Goal: Information Seeking & Learning: Find specific fact

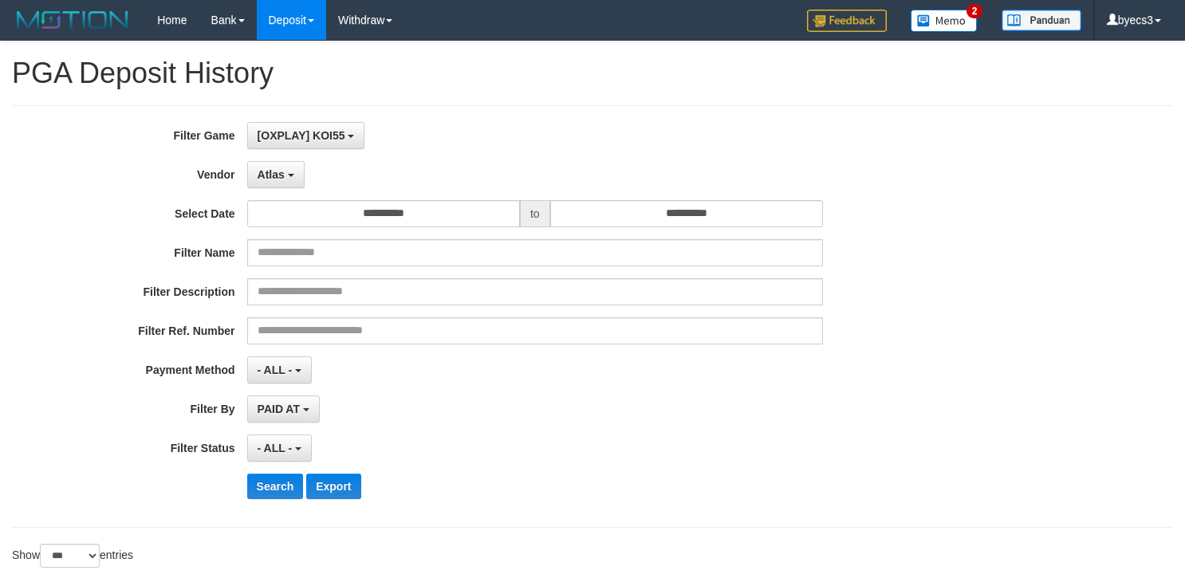
select select "**********"
select select "***"
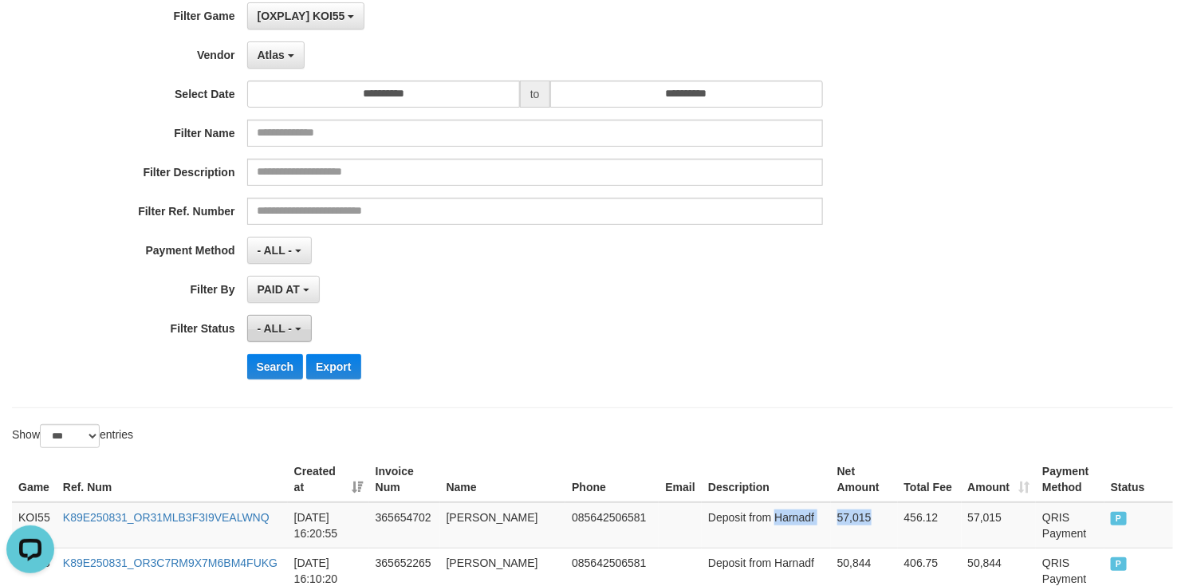
scroll to position [239, 0]
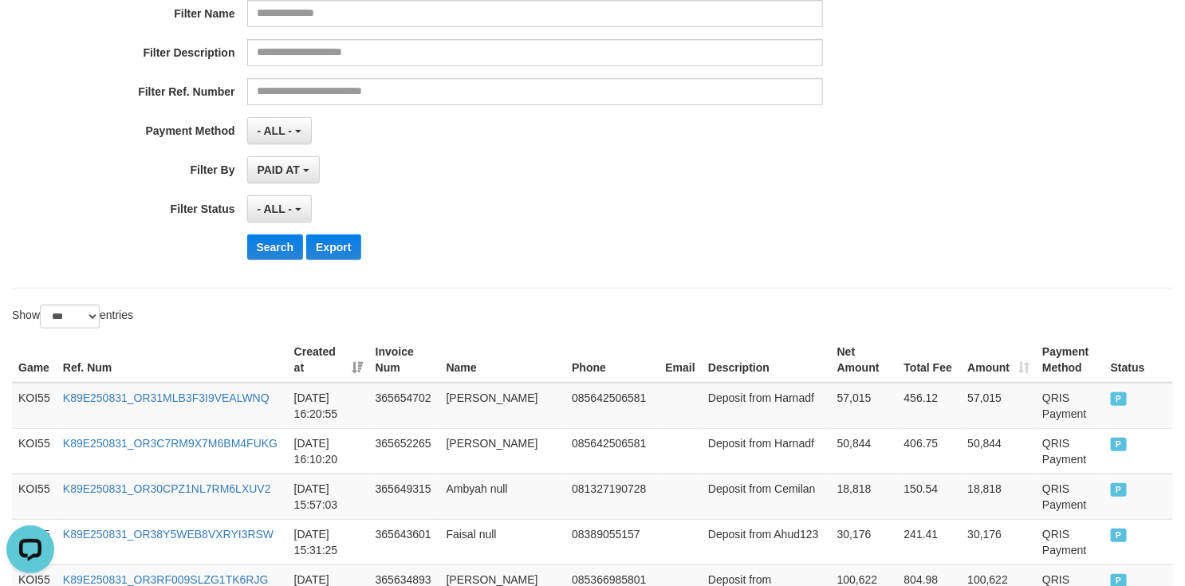
click at [273, 272] on div "**********" at bounding box center [493, 77] width 987 height 389
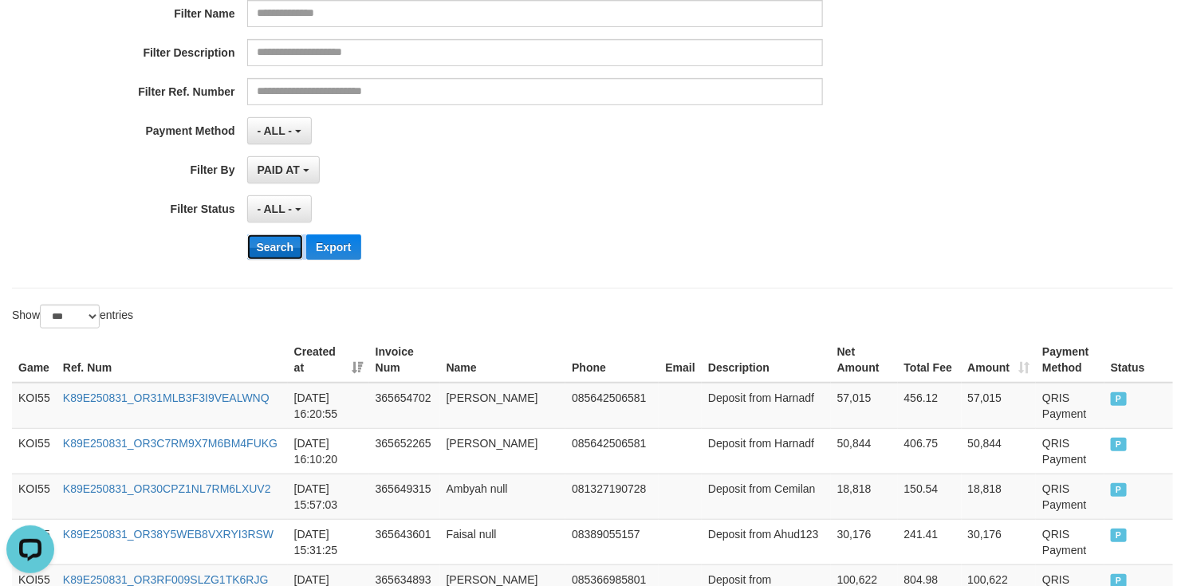
click at [278, 254] on button "Search" at bounding box center [275, 247] width 57 height 26
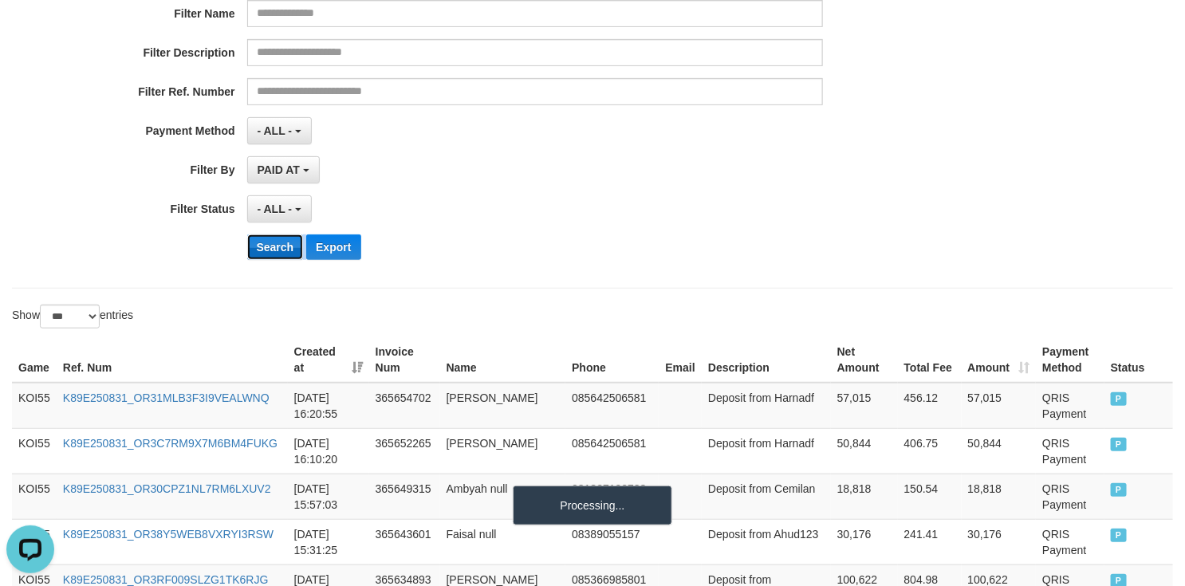
click at [278, 254] on button "Search" at bounding box center [275, 247] width 57 height 26
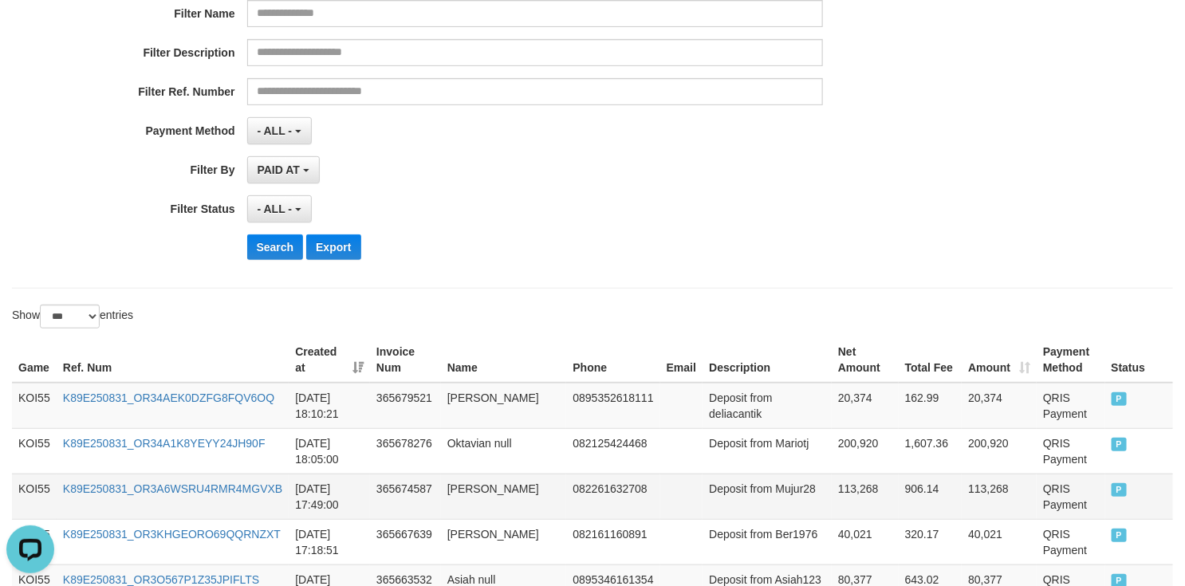
click at [832, 496] on td "113,268" at bounding box center [865, 496] width 67 height 45
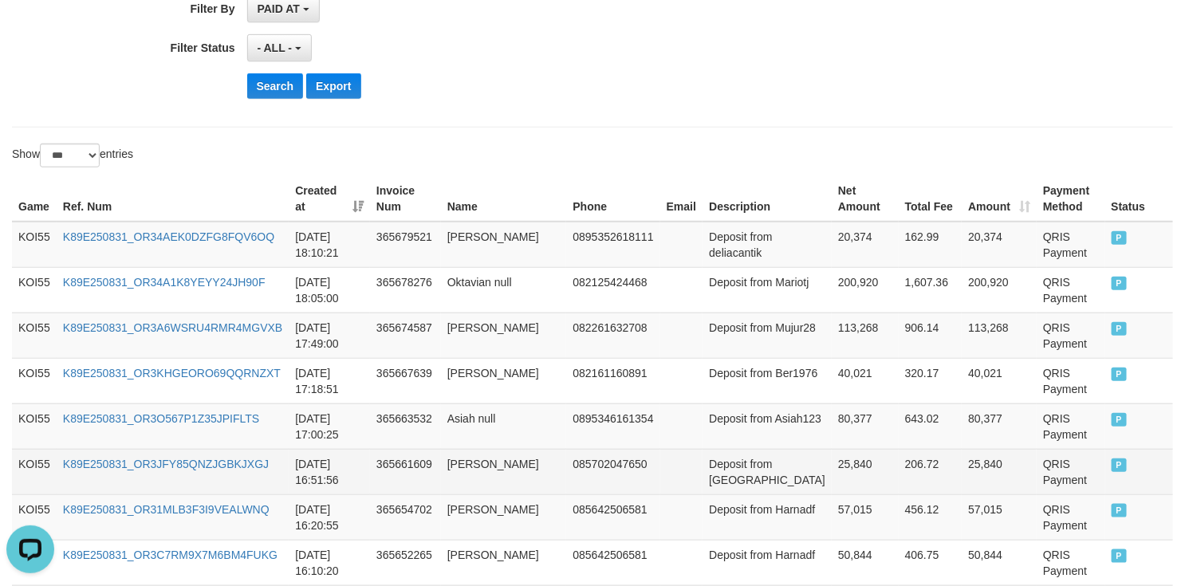
scroll to position [400, 0]
click at [738, 488] on td "Deposit from Agusace" at bounding box center [767, 472] width 129 height 45
drag, startPoint x: 738, startPoint y: 488, endPoint x: 833, endPoint y: 482, distance: 95.9
click at [833, 482] on tr "KOI55 K89E250831_OR3JFY85QNZJGBKJXGJ 2025-08-31 16:51:56 365661609 Agus Susanto…" at bounding box center [592, 472] width 1161 height 45
copy tr "Agusace 25,840"
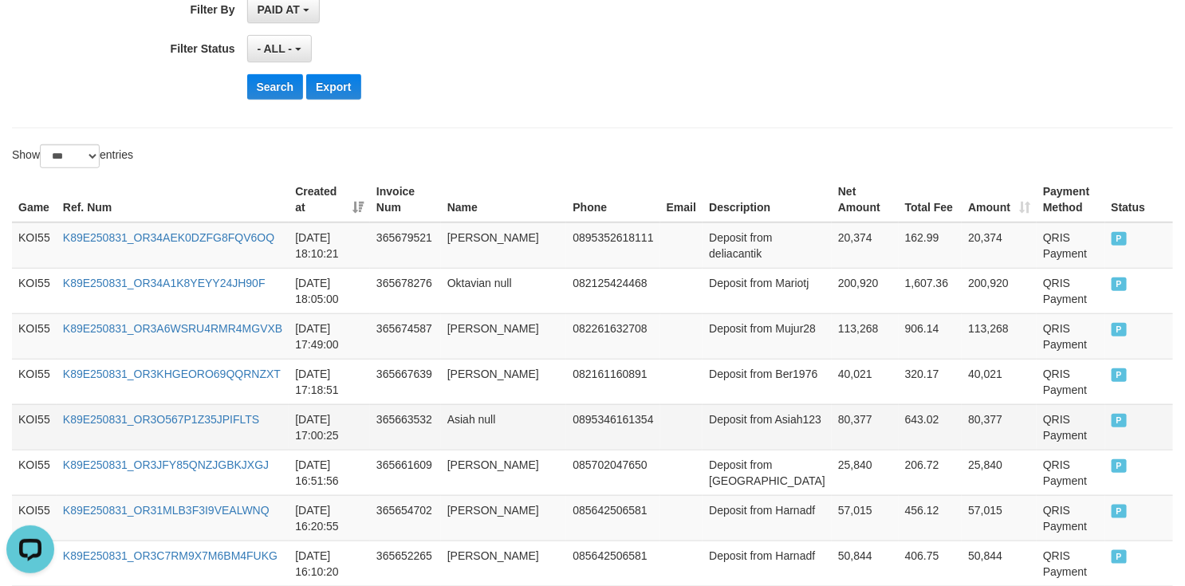
click at [751, 435] on td "Deposit from Asiah123" at bounding box center [767, 426] width 129 height 45
drag, startPoint x: 751, startPoint y: 435, endPoint x: 812, endPoint y: 436, distance: 60.6
click at [812, 436] on tr "KOI55 K89E250831_OR3O567P1Z35JPIFLTS 2025-08-31 17:00:25 365663532 Asiah null 0…" at bounding box center [592, 426] width 1161 height 45
copy tr "Asiah123 80,377"
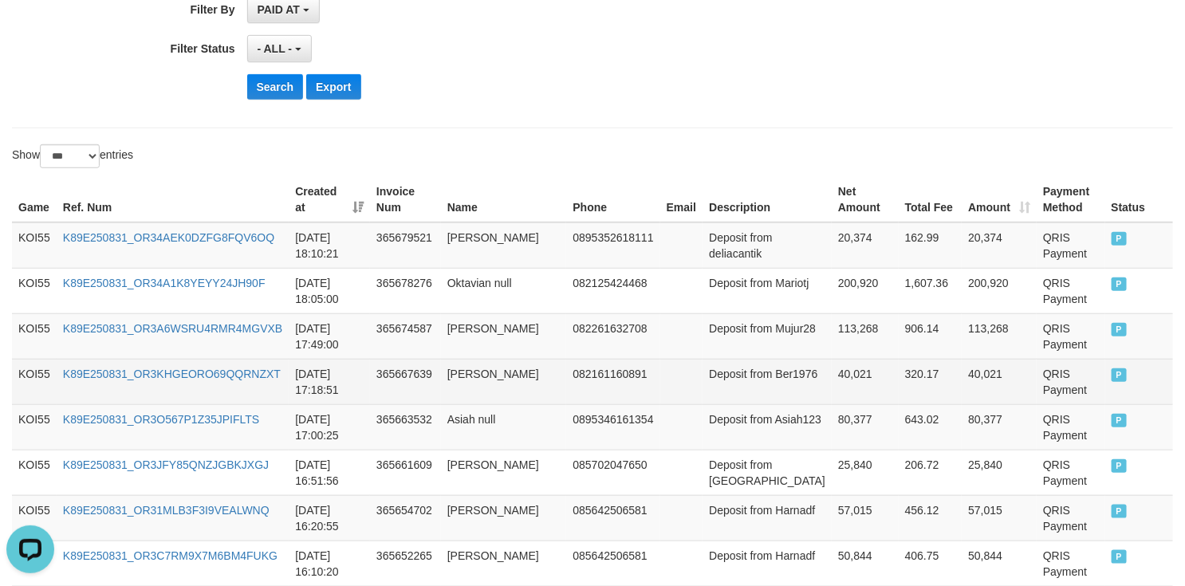
click at [750, 395] on td "Deposit from Ber1976" at bounding box center [767, 381] width 129 height 45
drag, startPoint x: 750, startPoint y: 395, endPoint x: 799, endPoint y: 390, distance: 49.7
click at [799, 390] on td "Deposit from Ber1976" at bounding box center [767, 381] width 129 height 45
copy td "Ber1976"
click at [845, 386] on td "40,021" at bounding box center [865, 381] width 67 height 45
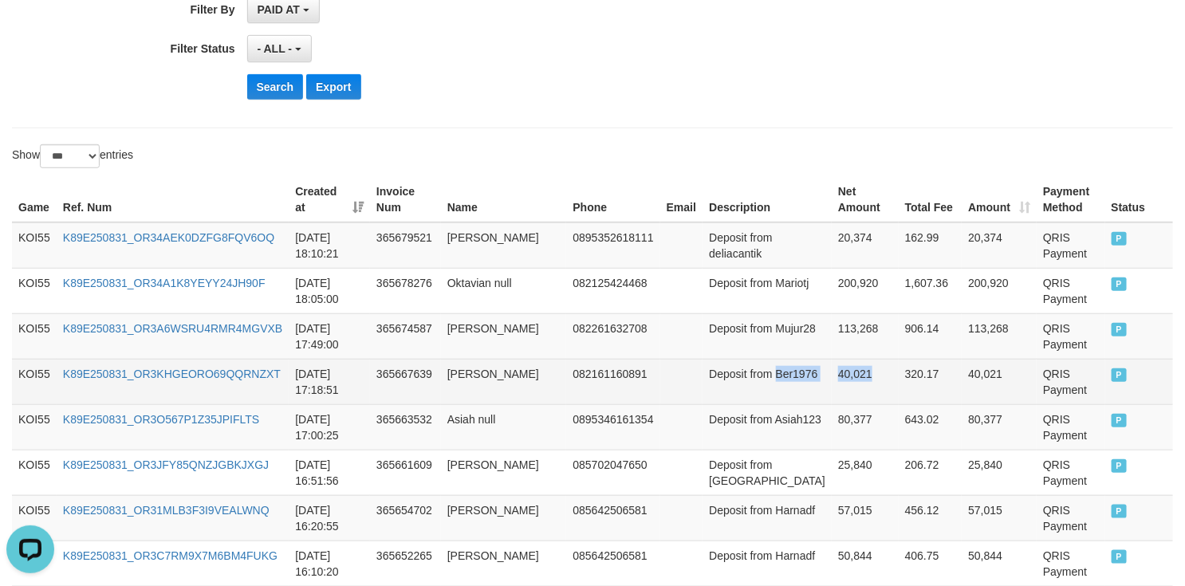
copy tr "Ber1976 40,021"
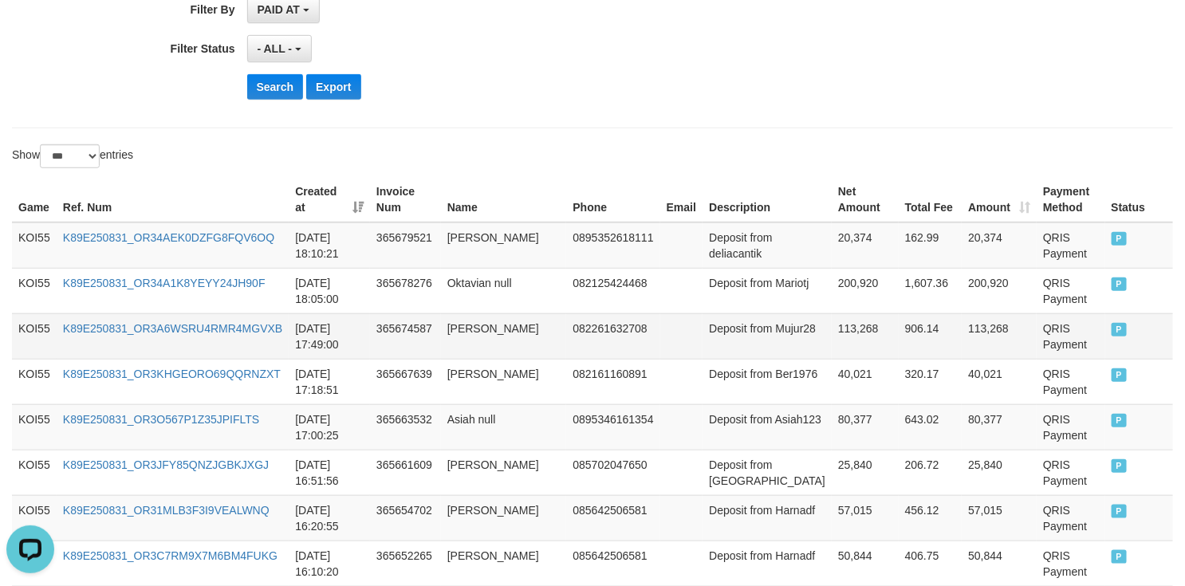
click at [739, 347] on td "Deposit from Mujur28" at bounding box center [767, 335] width 129 height 45
drag, startPoint x: 739, startPoint y: 347, endPoint x: 828, endPoint y: 336, distance: 89.2
click at [828, 336] on tr "KOI55 K89E250831_OR3A6WSRU4RMR4MGVXB 2025-08-31 17:49:00 365674587 Uswatun Khas…" at bounding box center [592, 335] width 1161 height 45
copy tr "Mujur28 113,268"
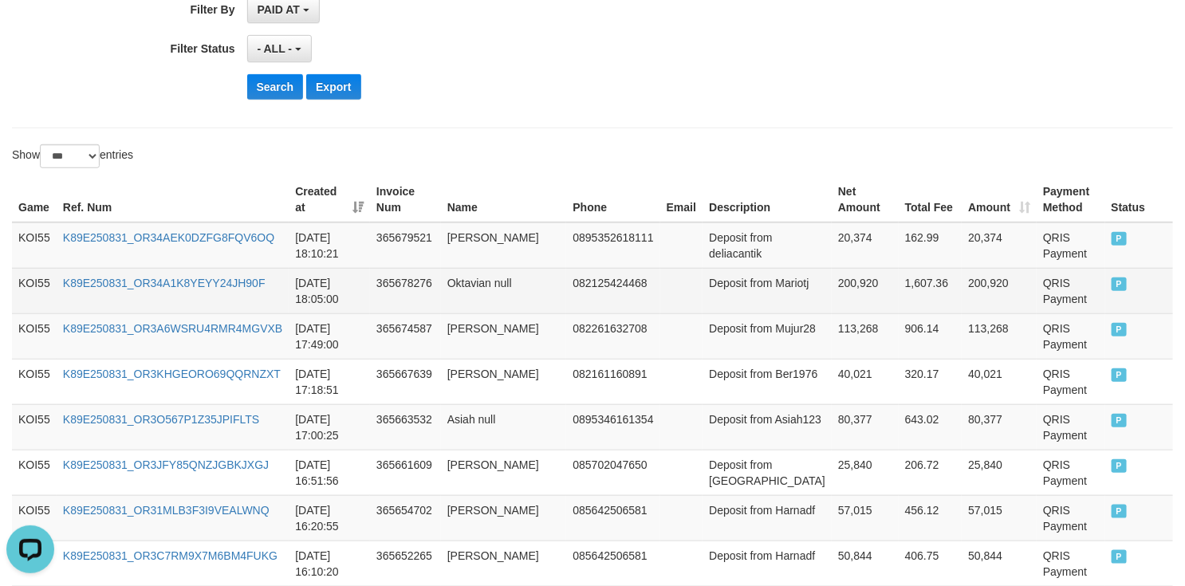
click at [726, 304] on td "Deposit from Mariotj" at bounding box center [767, 290] width 129 height 45
drag, startPoint x: 730, startPoint y: 304, endPoint x: 824, endPoint y: 309, distance: 94.3
click at [824, 309] on tr "KOI55 K89E250831_OR34A1K8YEYY24JH90F 2025-08-31 18:05:00 365678276 Oktavian nul…" at bounding box center [592, 290] width 1161 height 45
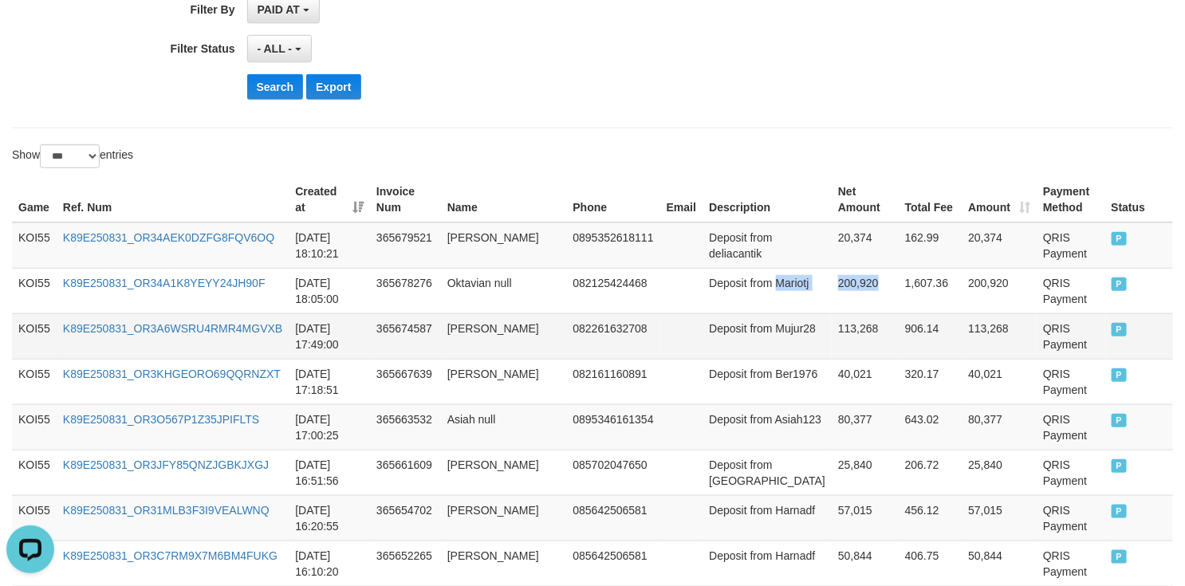
copy tr "Mariotj 200,920"
click at [738, 264] on td "Deposit from deliacantik" at bounding box center [767, 245] width 129 height 46
drag, startPoint x: 738, startPoint y: 263, endPoint x: 842, endPoint y: 254, distance: 104.9
click at [842, 254] on tr "KOI55 K89E250831_OR34AEK0DZFG8FQV6OQ 2025-08-31 18:10:21 365679521 Luthfi Abdul…" at bounding box center [592, 245] width 1161 height 46
copy tr "deliacantik 20,374"
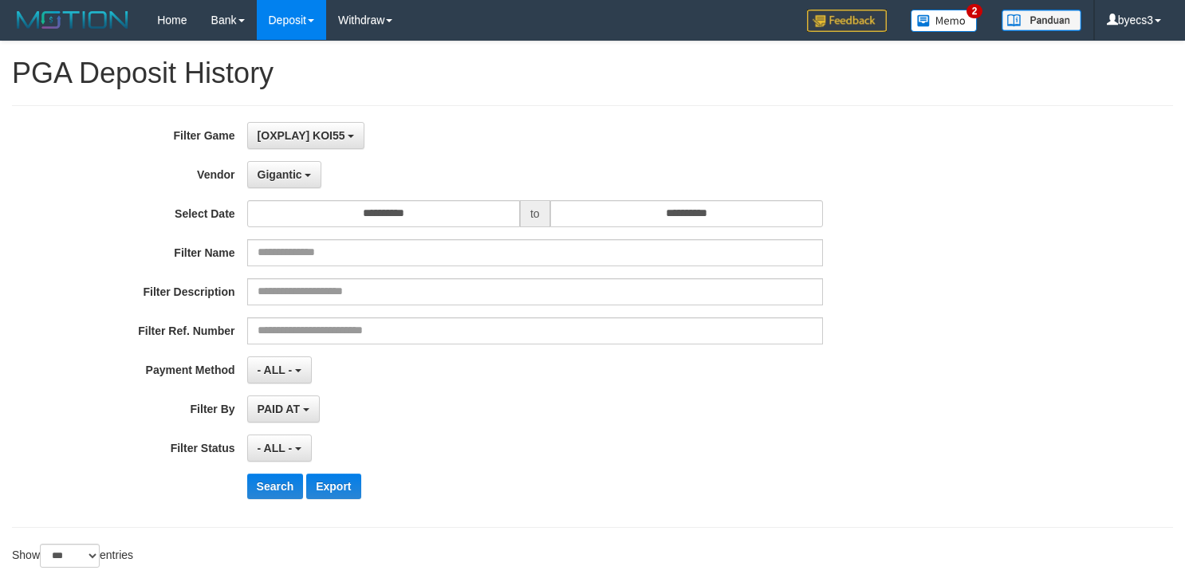
select select "**********"
select select "***"
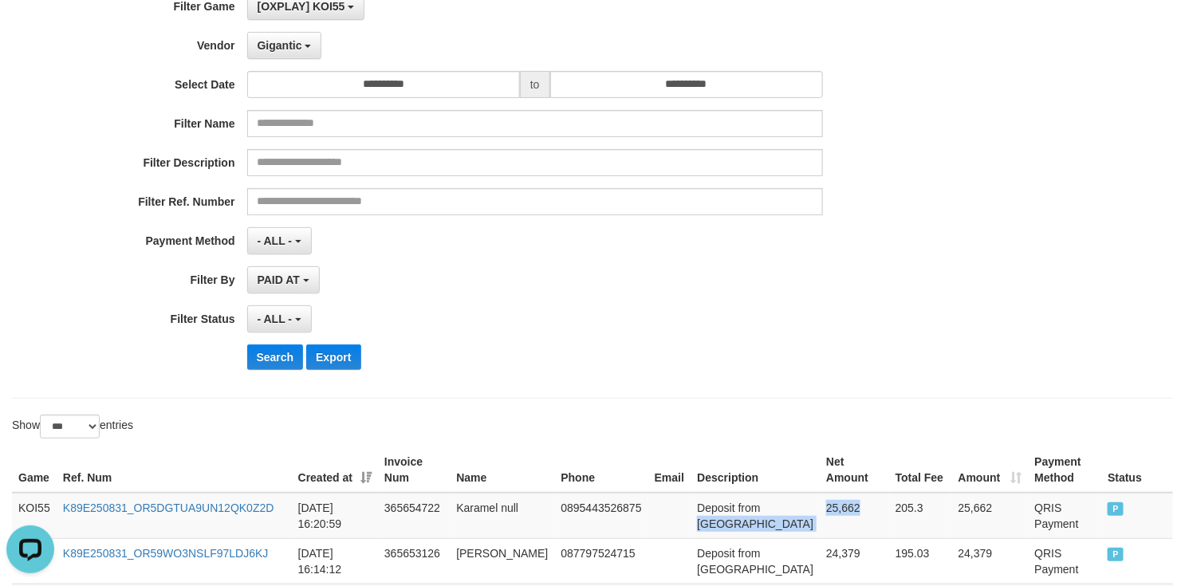
scroll to position [239, 0]
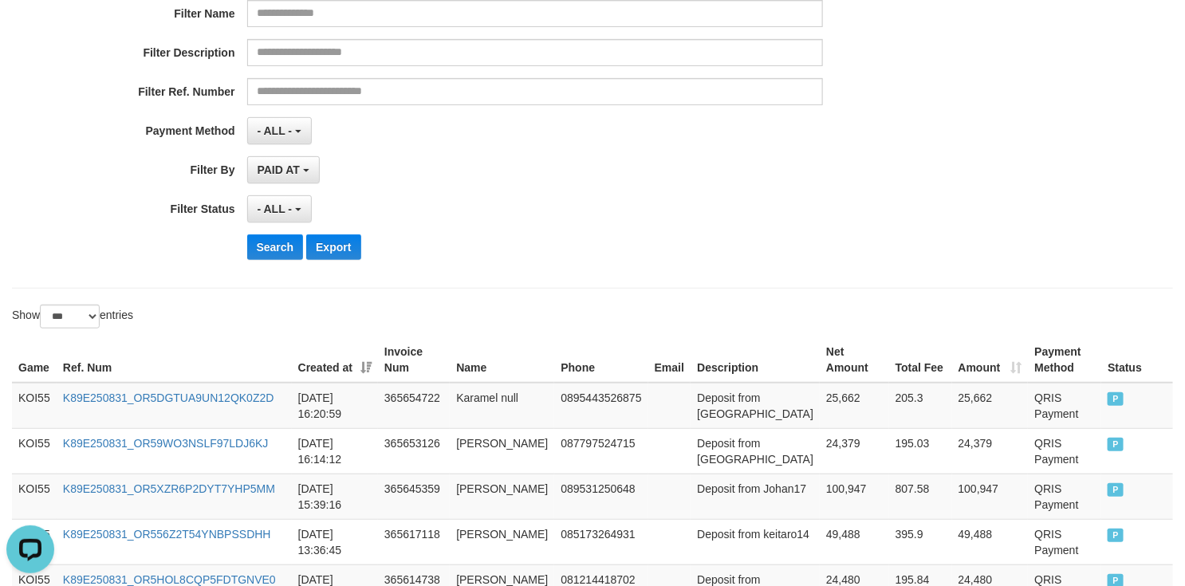
click at [274, 266] on div "**********" at bounding box center [493, 77] width 987 height 389
click at [274, 254] on button "Search" at bounding box center [275, 247] width 57 height 26
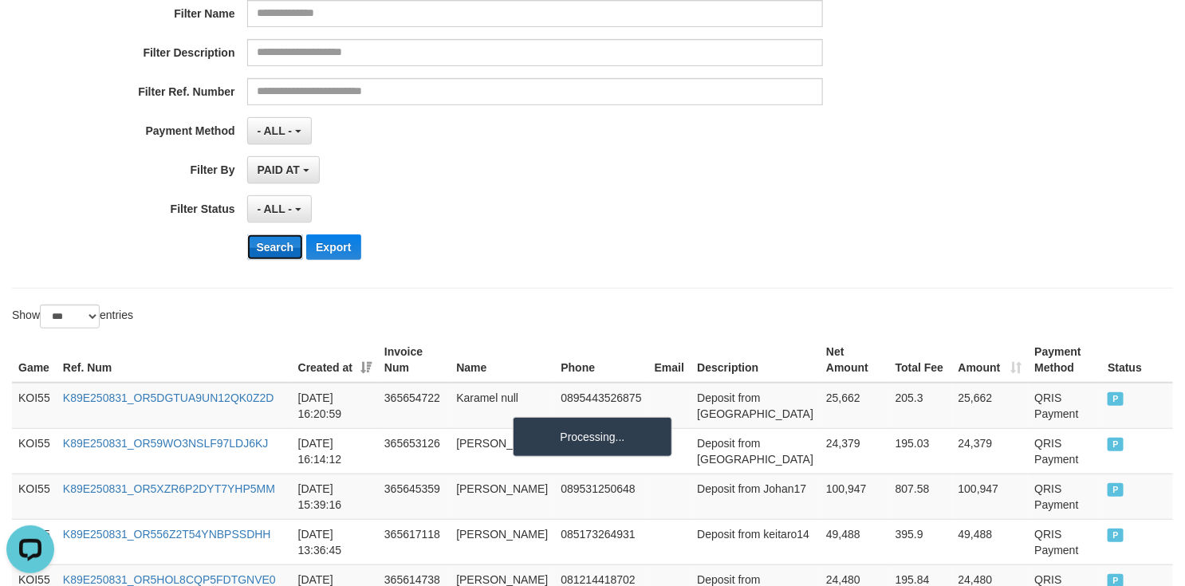
click at [274, 254] on button "Search" at bounding box center [275, 247] width 57 height 26
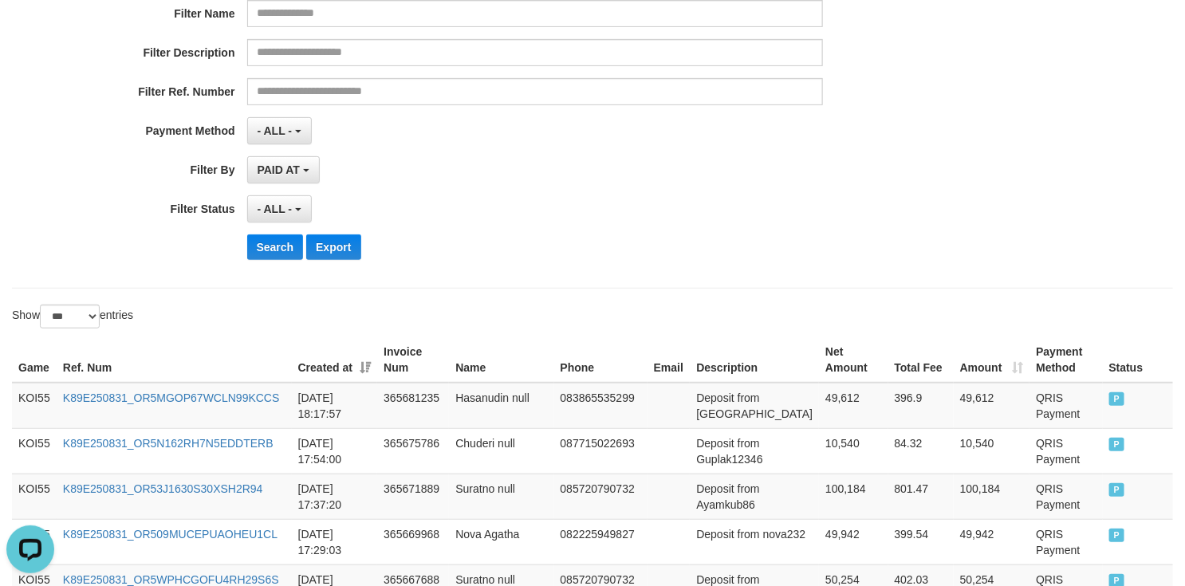
drag, startPoint x: 680, startPoint y: 280, endPoint x: 762, endPoint y: 312, distance: 87.4
click at [718, 288] on div "**********" at bounding box center [592, 77] width 1161 height 423
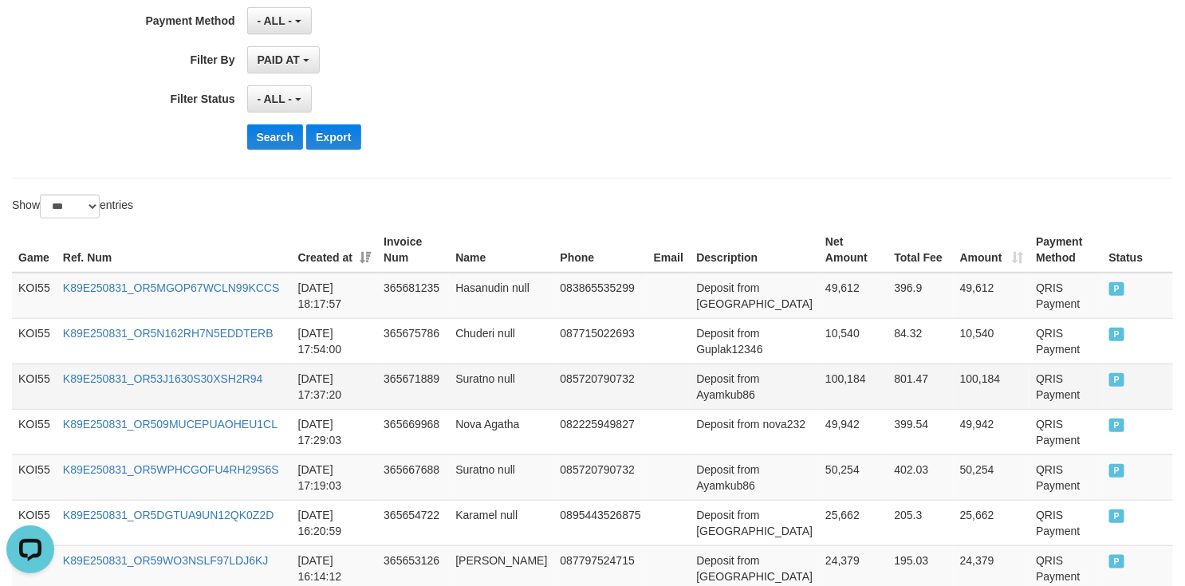
scroll to position [338, 0]
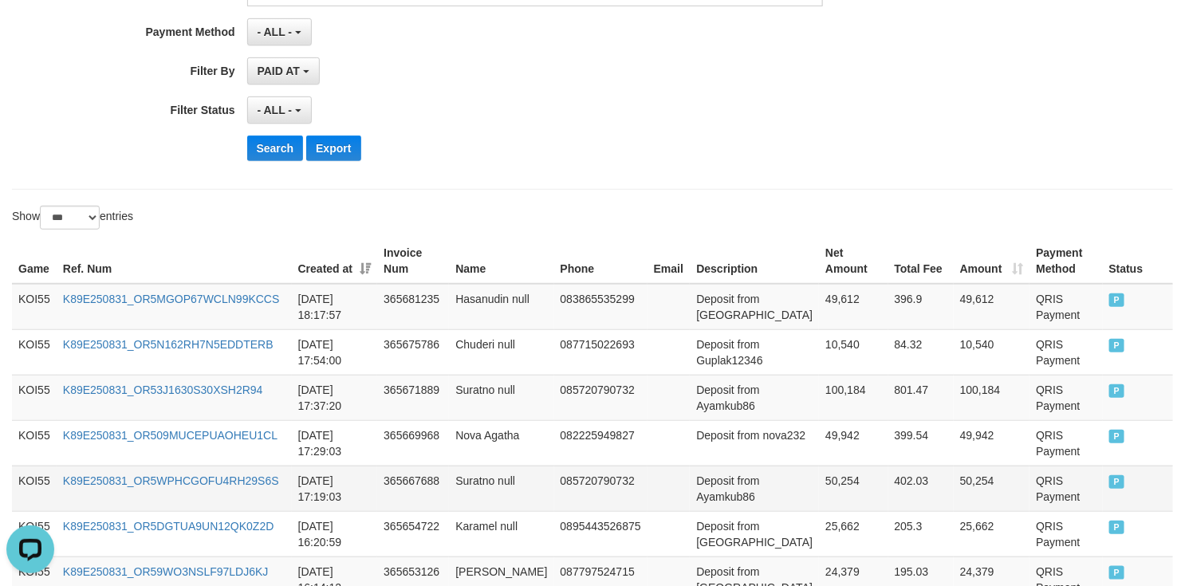
click at [710, 503] on td "Deposit from Ayamkub86" at bounding box center [754, 488] width 129 height 45
drag, startPoint x: 710, startPoint y: 503, endPoint x: 805, endPoint y: 489, distance: 95.2
click at [805, 489] on tr "KOI55 K89E250831_OR5WPHCGOFU4RH29S6S 2025-08-31 17:19:03 365667688 Suratno null…" at bounding box center [592, 488] width 1161 height 45
copy tr "Ayamkub86 50,254"
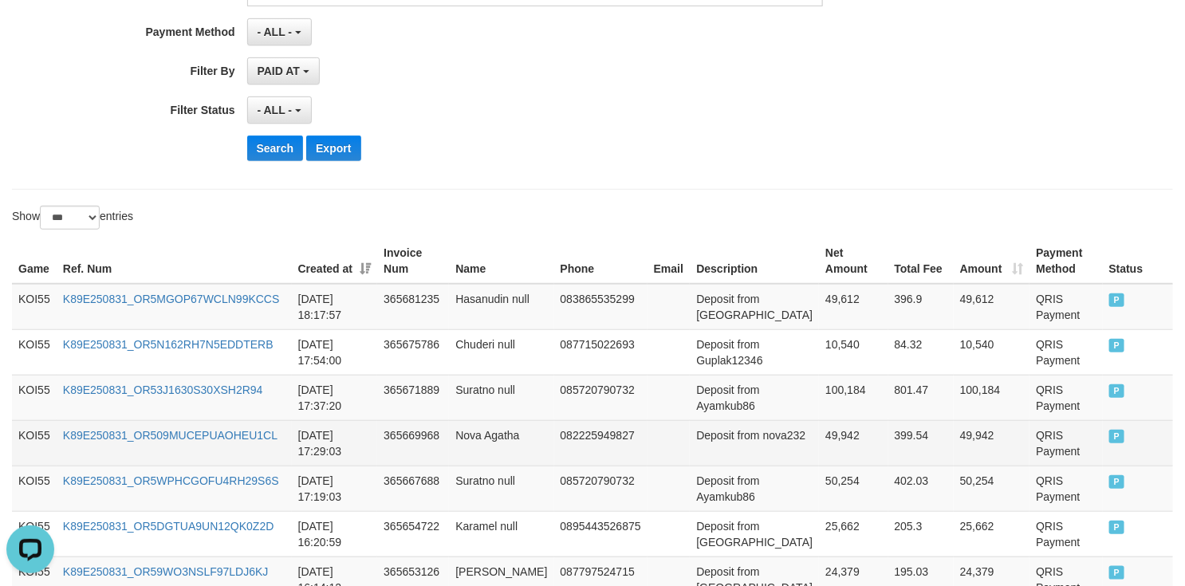
click at [695, 466] on td "Deposit from nova232" at bounding box center [754, 442] width 129 height 45
drag, startPoint x: 695, startPoint y: 467, endPoint x: 819, endPoint y: 459, distance: 124.7
click at [819, 459] on tr "KOI55 K89E250831_OR509MUCEPUAOHEU1CL 2025-08-31 17:29:03 365669968 Nova Agatha …" at bounding box center [592, 442] width 1161 height 45
copy tr "nova232 49,942"
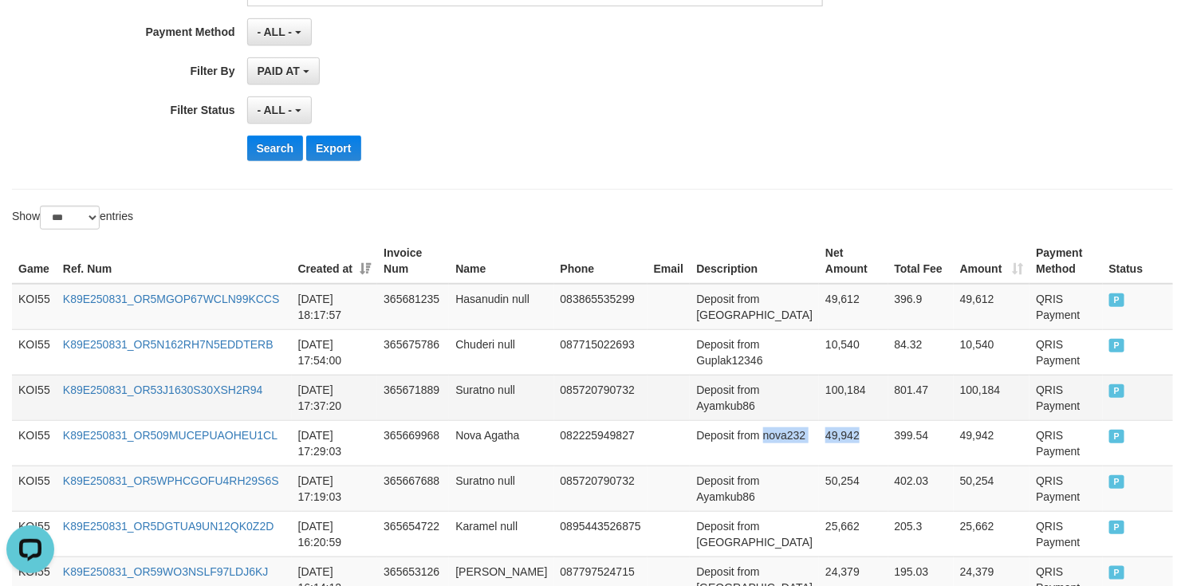
click at [701, 416] on td "Deposit from Ayamkub86" at bounding box center [754, 397] width 129 height 45
drag, startPoint x: 701, startPoint y: 416, endPoint x: 789, endPoint y: 402, distance: 89.7
click at [811, 393] on tr "KOI55 K89E250831_OR53J1630S30XSH2R94 2025-08-31 17:37:20 365671889 Suratno null…" at bounding box center [592, 397] width 1161 height 45
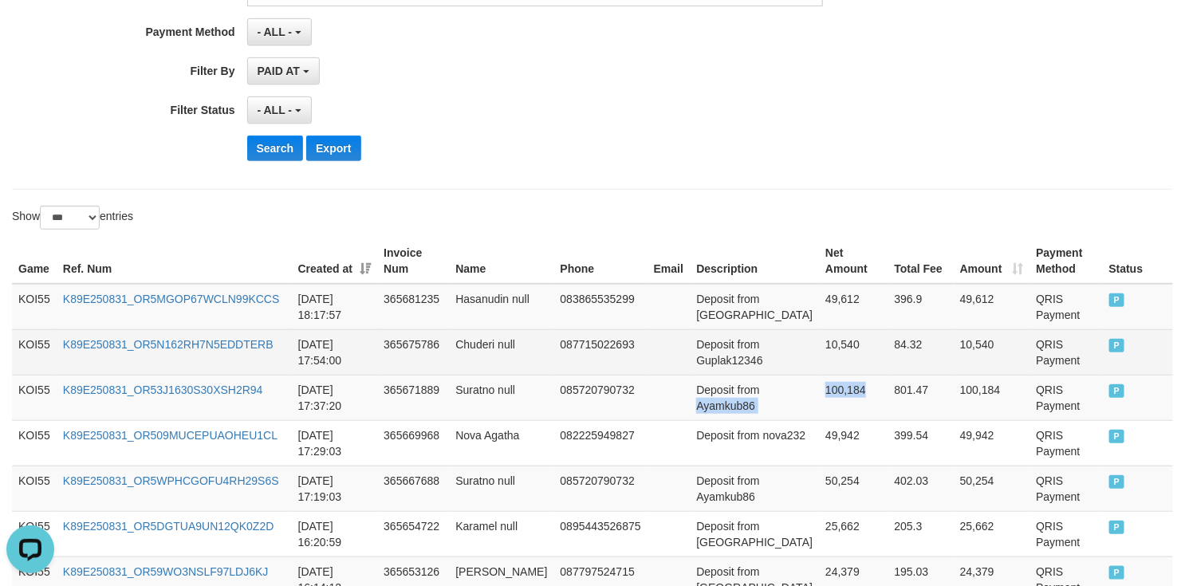
copy tr "Ayamkub86 100,184"
click at [718, 374] on td "Deposit from Guplak12346" at bounding box center [754, 351] width 129 height 45
drag, startPoint x: 718, startPoint y: 374, endPoint x: 833, endPoint y: 354, distance: 116.5
click at [833, 354] on tr "KOI55 K89E250831_OR5N162RH7N5EDDTERB 2025-08-31 17:54:00 365675786 Chuderi null…" at bounding box center [592, 351] width 1161 height 45
copy tr "Guplak12346 10,540"
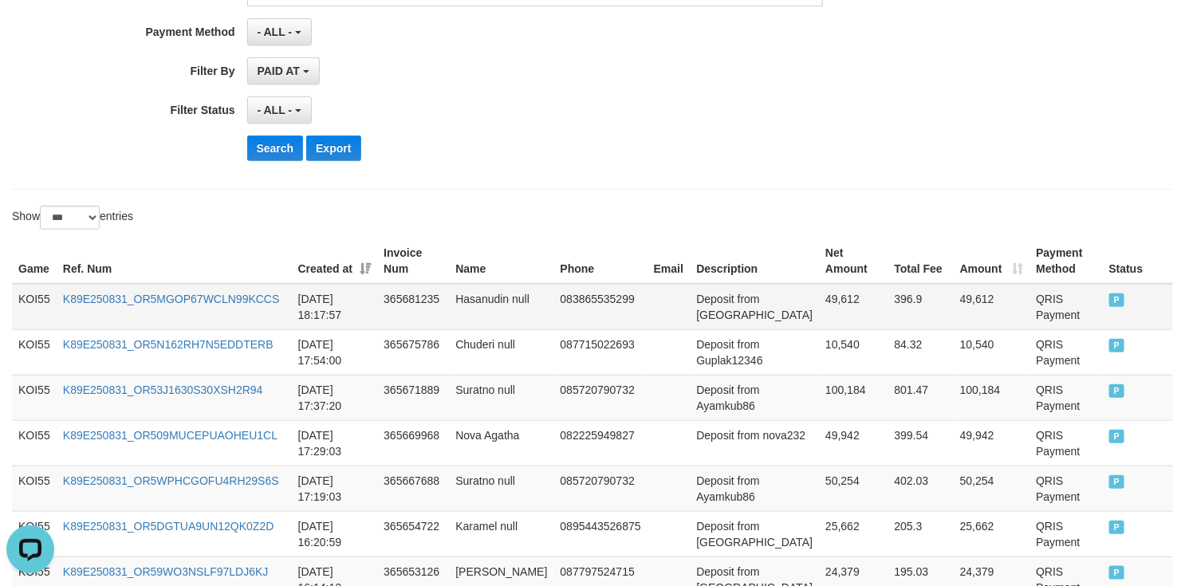
click at [707, 318] on td "Deposit from Pahrizal" at bounding box center [754, 307] width 129 height 46
drag, startPoint x: 707, startPoint y: 318, endPoint x: 826, endPoint y: 311, distance: 119.8
click at [826, 311] on tr "KOI55 K89E250831_OR5MGOP67WCLN99KCCS 2025-08-31 18:17:57 365681235 Hasanudin nu…" at bounding box center [592, 307] width 1161 height 46
copy tr "Pahrizal 49,612"
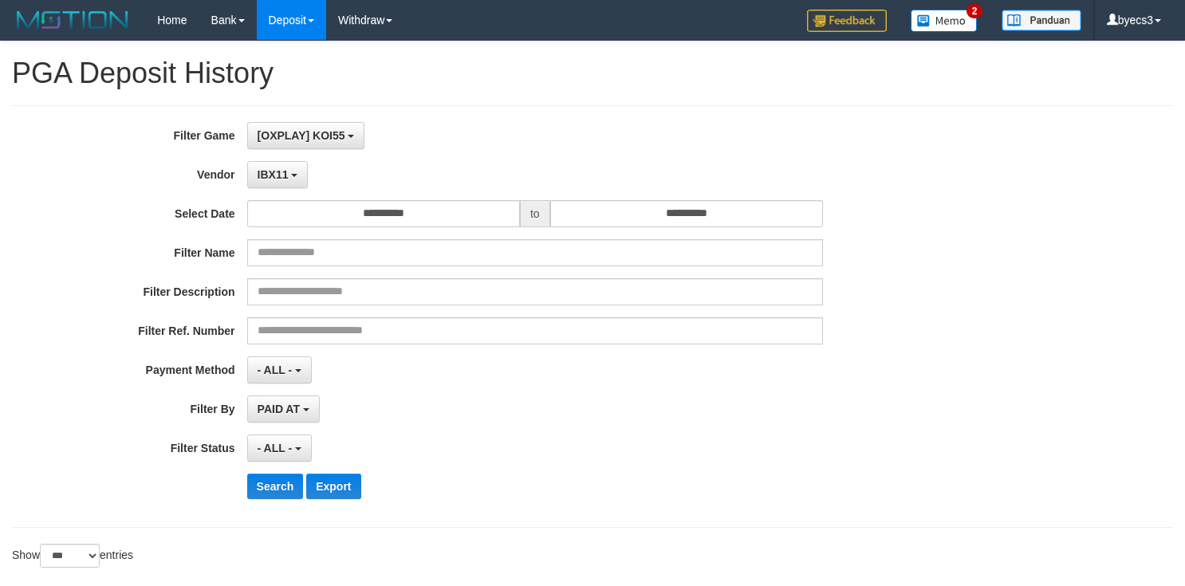
select select "**********"
select select "***"
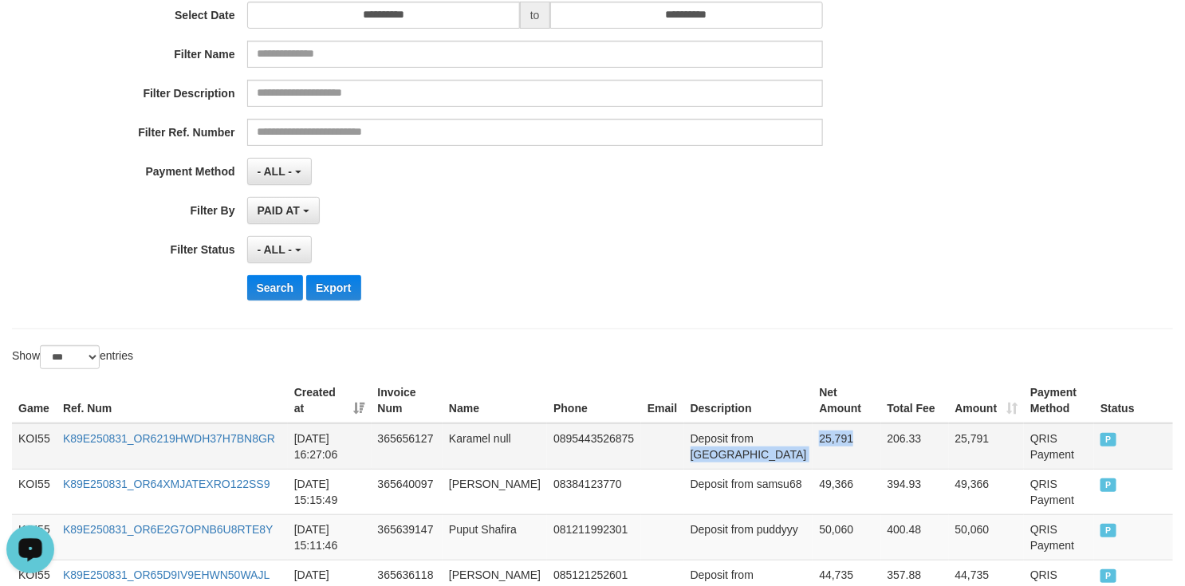
scroll to position [359, 0]
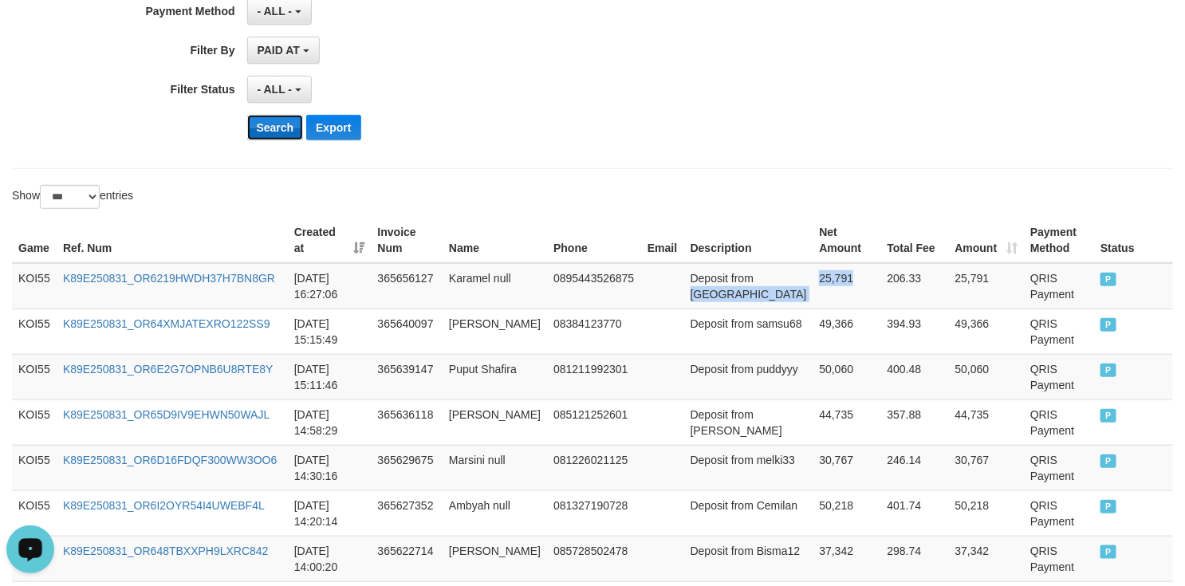
click at [258, 129] on button "Search" at bounding box center [275, 128] width 57 height 26
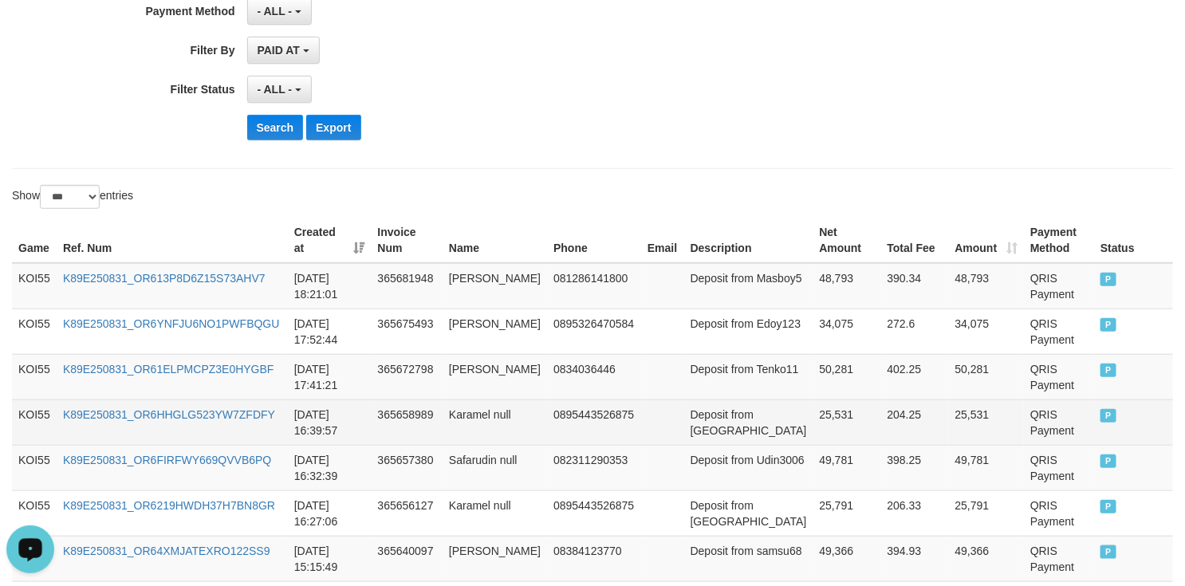
click at [917, 438] on td "204.25" at bounding box center [915, 422] width 68 height 45
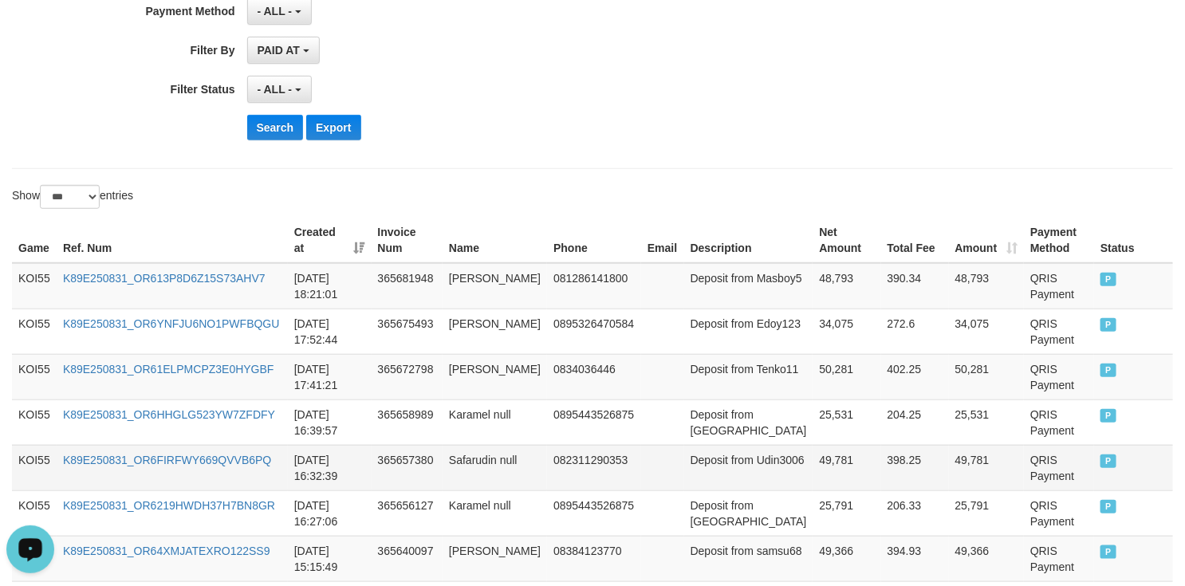
click at [730, 486] on td "Deposit from Udin3006" at bounding box center [748, 467] width 129 height 45
drag, startPoint x: 836, startPoint y: 466, endPoint x: 794, endPoint y: 463, distance: 41.7
click at [833, 466] on tr "KOI55 K89E250831_OR6FIRFWY669QVVB6PQ 2025-08-31 16:32:39 365657380 Safarudin nu…" at bounding box center [592, 467] width 1161 height 45
copy tr "Udin3006 49,781"
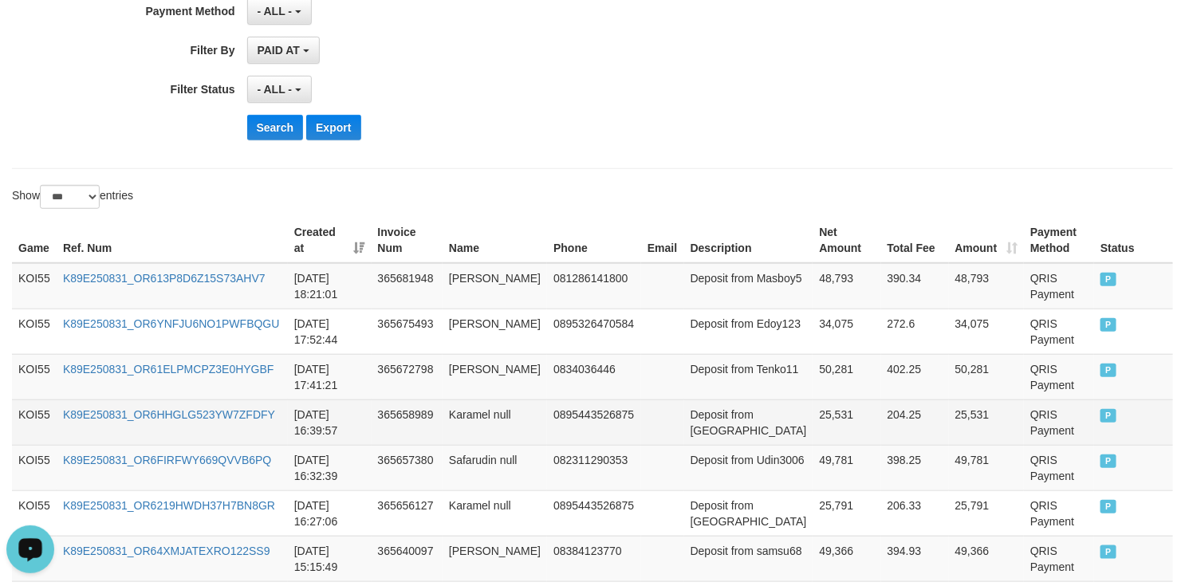
click at [721, 438] on td "Deposit from [GEOGRAPHIC_DATA]" at bounding box center [748, 422] width 129 height 45
drag, startPoint x: 721, startPoint y: 438, endPoint x: 778, endPoint y: 415, distance: 61.9
click at [840, 426] on tr "KOI55 K89E250831_OR6HHGLG523YW7ZFDFY 2025-08-31 16:39:57 365658989 Karamel null…" at bounding box center [592, 422] width 1161 height 45
copy tr "Karamel 25,531"
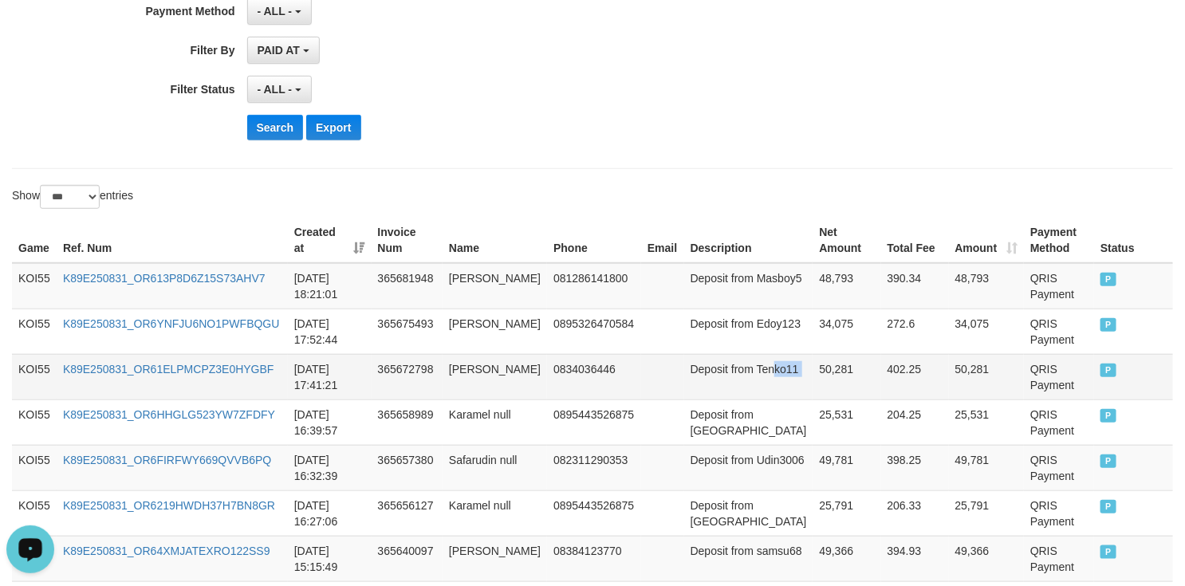
drag, startPoint x: 711, startPoint y: 390, endPoint x: 795, endPoint y: 384, distance: 84.0
click at [795, 384] on tr "KOI55 K89E250831_OR61ELPMCPZ3E0HYGBF 2025-08-31 17:41:21 365672798 Tenko Alpa 0…" at bounding box center [592, 376] width 1161 height 45
click at [711, 388] on td "Deposit from Tenko11" at bounding box center [748, 376] width 129 height 45
drag, startPoint x: 711, startPoint y: 388, endPoint x: 797, endPoint y: 383, distance: 85.5
click at [797, 383] on tr "KOI55 K89E250831_OR61ELPMCPZ3E0HYGBF 2025-08-31 17:41:21 365672798 Tenko Alpa 0…" at bounding box center [592, 376] width 1161 height 45
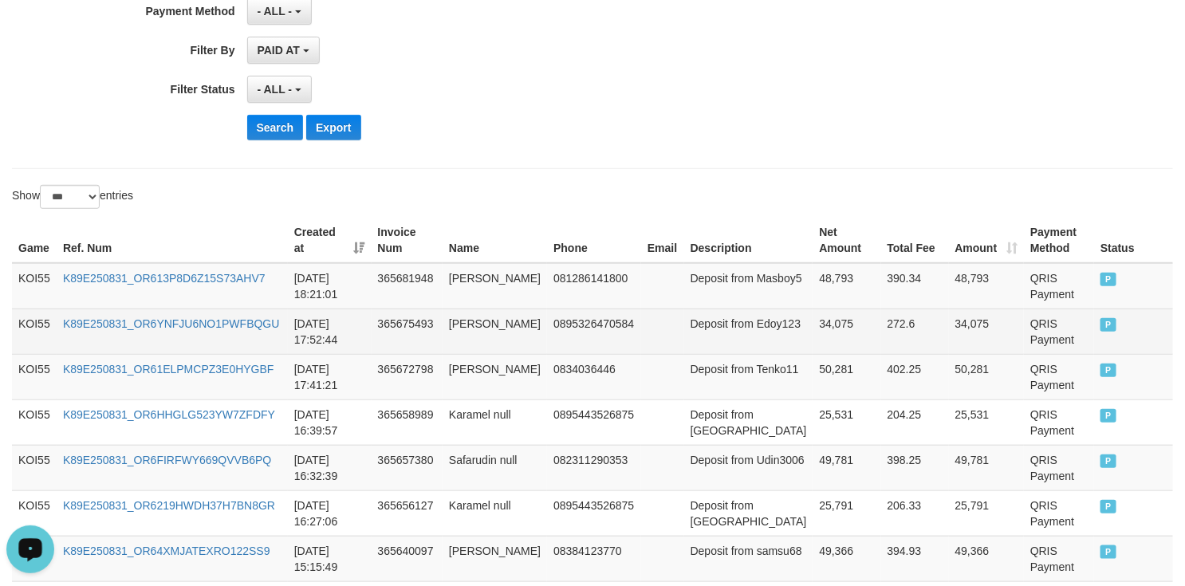
click at [708, 340] on td "Deposit from Edoy123" at bounding box center [748, 331] width 129 height 45
drag, startPoint x: 708, startPoint y: 340, endPoint x: 775, endPoint y: 323, distance: 69.2
click at [845, 340] on tr "KOI55 K89E250831_OR6YNFJU6NO1PWFBQGU 2025-08-31 17:52:44 365675493 Muhammad Gun…" at bounding box center [592, 331] width 1161 height 45
copy tr "Edoy123 34,075"
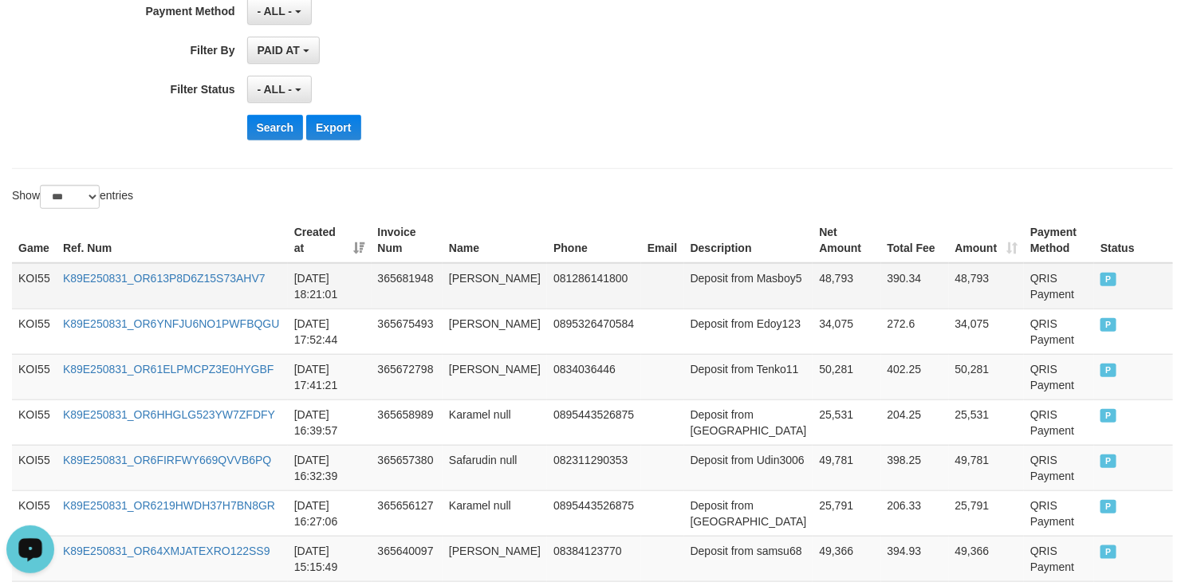
click at [704, 295] on td "Deposit from Masboy5" at bounding box center [748, 286] width 129 height 46
drag, startPoint x: 704, startPoint y: 295, endPoint x: 805, endPoint y: 293, distance: 100.5
click at [805, 293] on tr "KOI55 K89E250831_OR613P8D6Z15S73AHV7 2025-08-31 18:21:01 365681948 Sopi Hadi 08…" at bounding box center [592, 286] width 1161 height 46
copy tr "Masboy5 48,793"
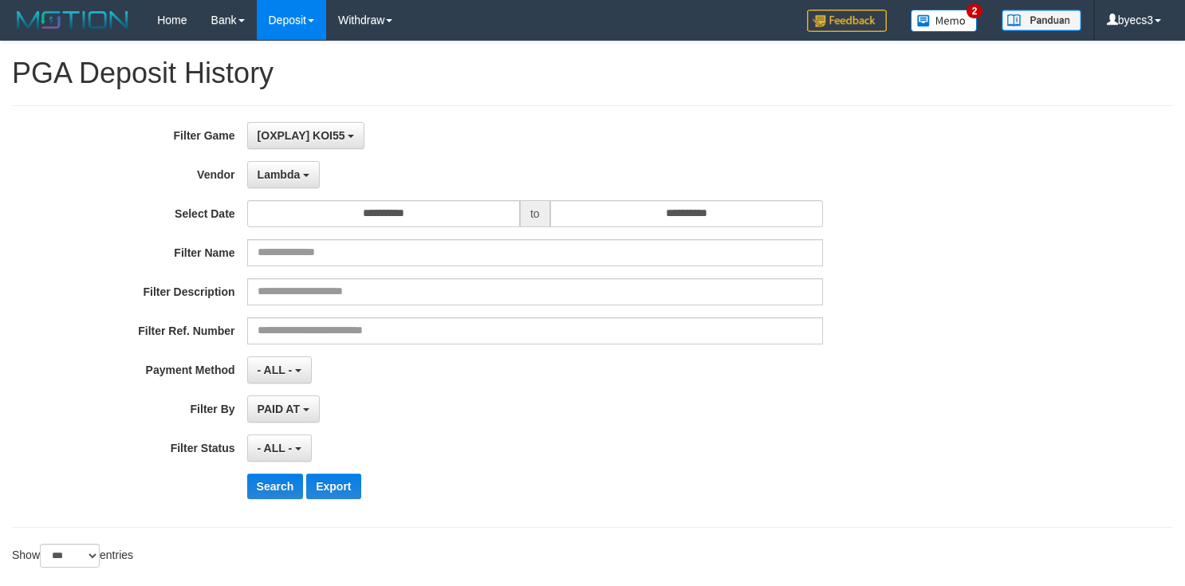
select select "**********"
select select "***"
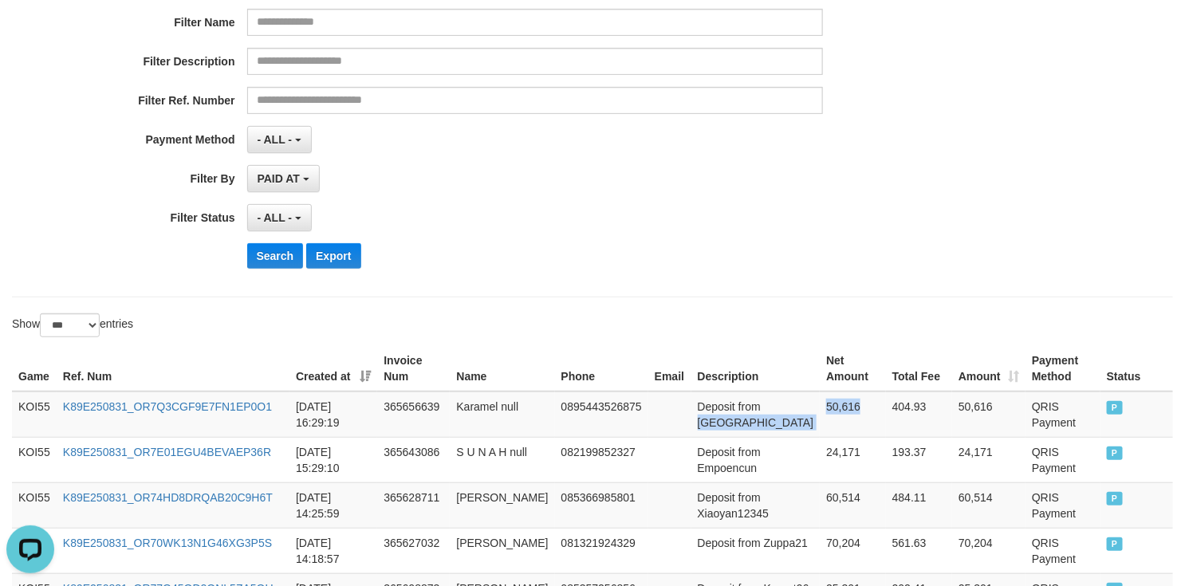
scroll to position [239, 0]
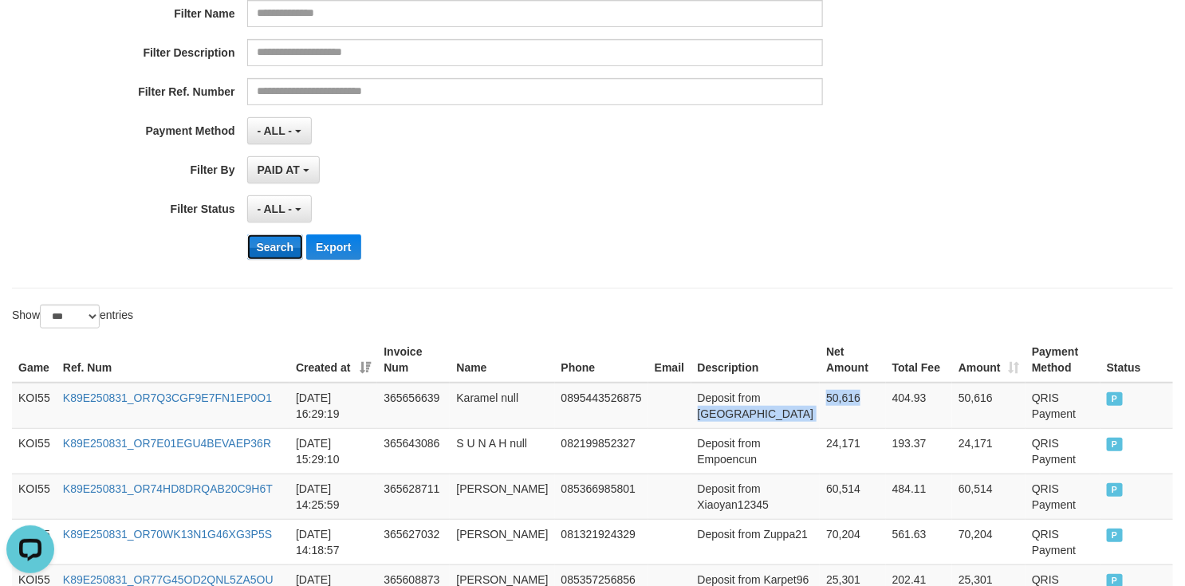
click at [270, 258] on button "Search" at bounding box center [275, 247] width 57 height 26
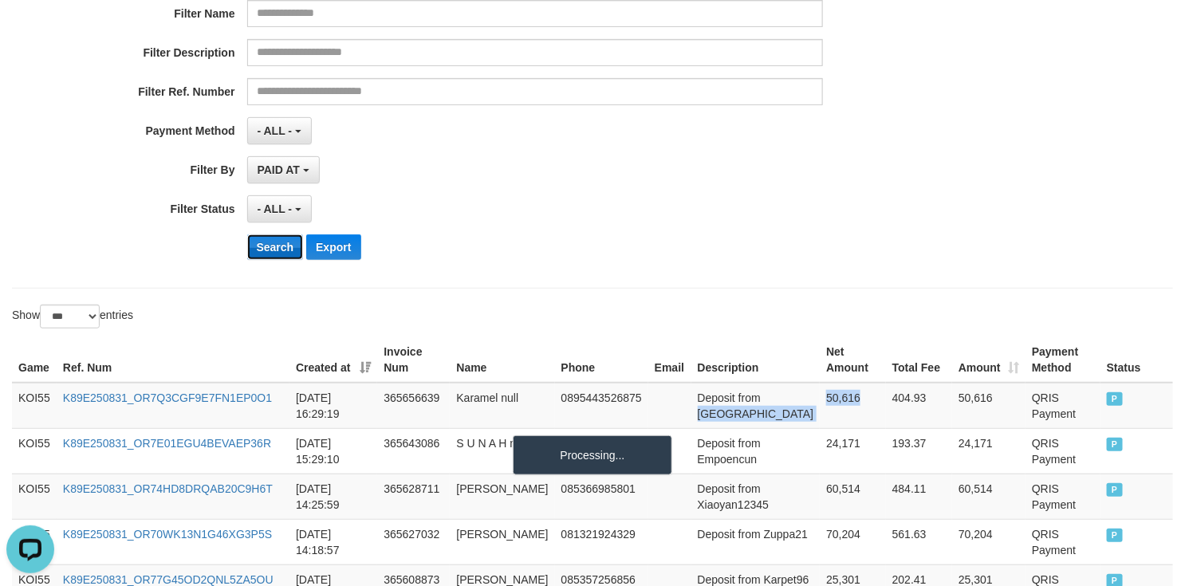
click at [270, 258] on button "Search" at bounding box center [275, 247] width 57 height 26
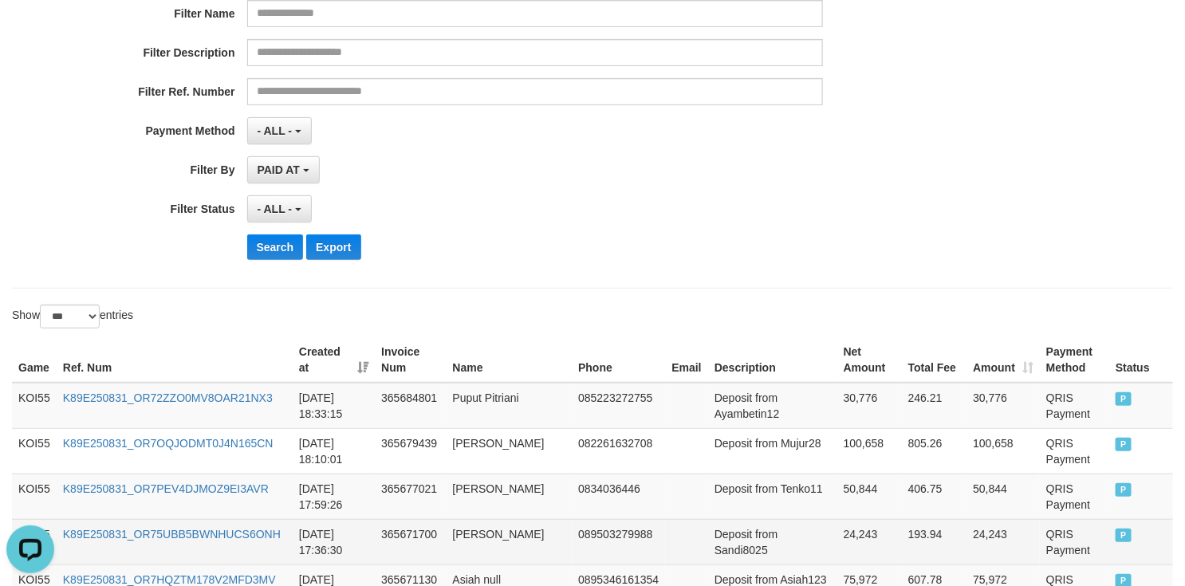
drag, startPoint x: 873, startPoint y: 532, endPoint x: 900, endPoint y: 527, distance: 27.5
click at [888, 527] on tr "KOI55 K89E250831_OR75UBB5BWNHUCS6ONH 2025-08-31 17:36:30 365671700 Sandi Rachya…" at bounding box center [592, 541] width 1161 height 45
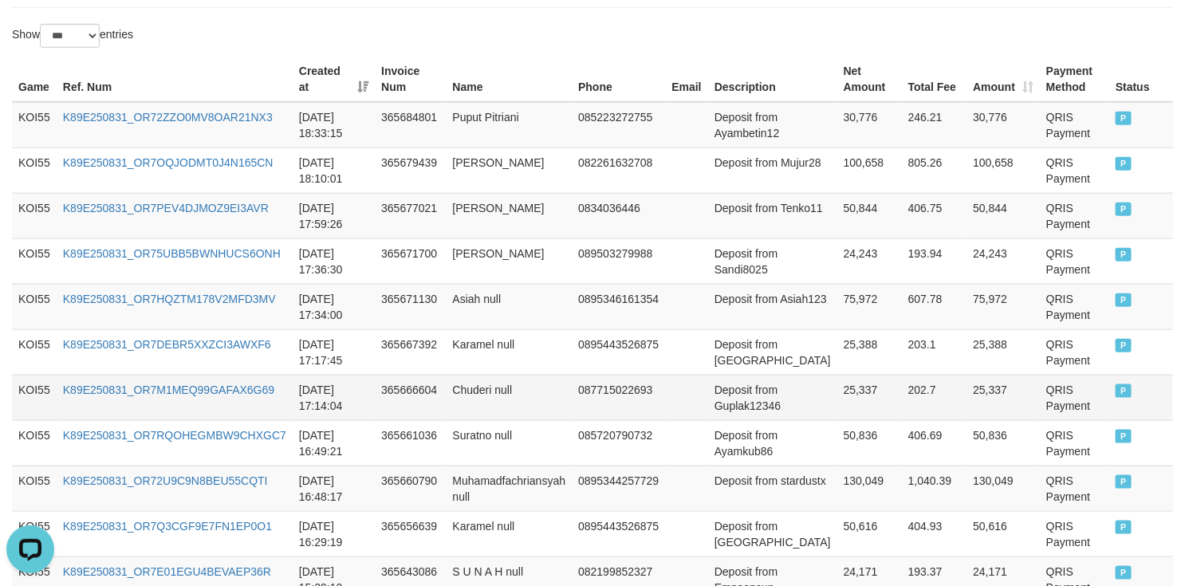
scroll to position [577, 0]
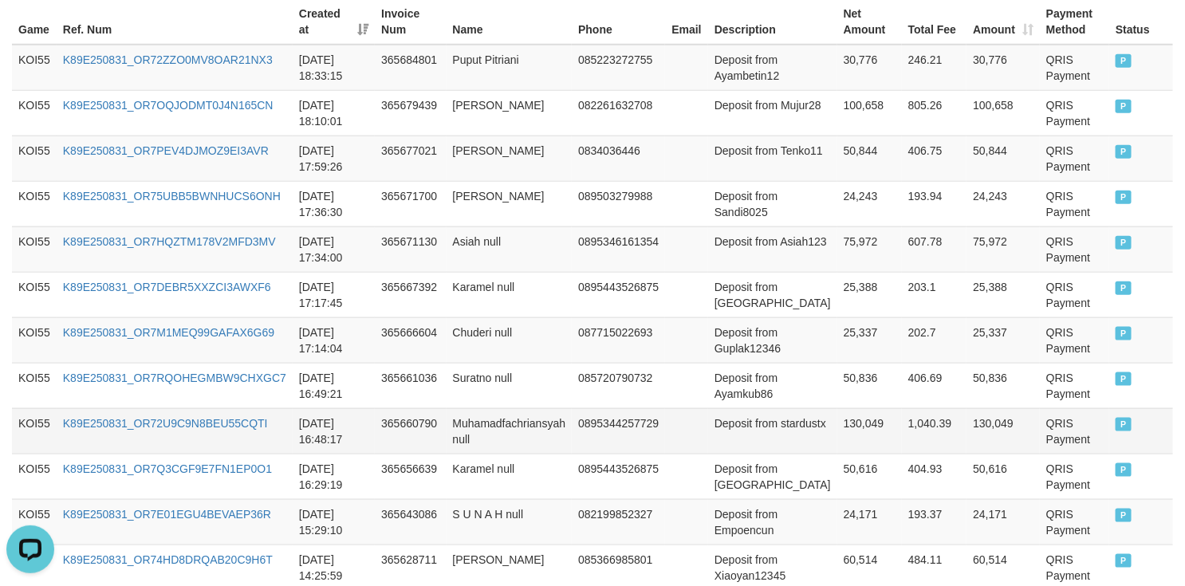
click at [718, 445] on td "Deposit from stardustx" at bounding box center [772, 430] width 129 height 45
drag, startPoint x: 805, startPoint y: 447, endPoint x: 840, endPoint y: 446, distance: 35.1
click at [840, 446] on tr "KOI55 K89E250831_OR72U9C9N8BEU55CQTI 2025-08-31 16:48:17 365660790 Muhamadfachr…" at bounding box center [592, 430] width 1161 height 45
click at [756, 445] on td "Deposit from stardustx" at bounding box center [772, 430] width 129 height 45
drag, startPoint x: 756, startPoint y: 445, endPoint x: 757, endPoint y: 431, distance: 14.4
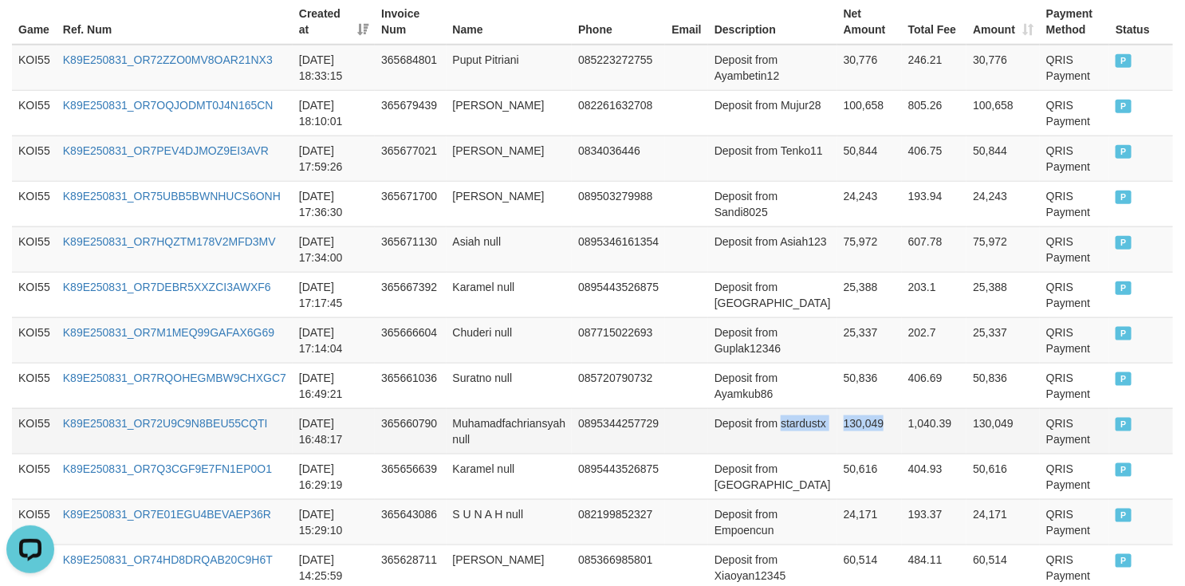
click at [876, 443] on tr "KOI55 K89E250831_OR72U9C9N8BEU55CQTI 2025-08-31 16:48:17 365660790 Muhamadfachr…" at bounding box center [592, 430] width 1161 height 45
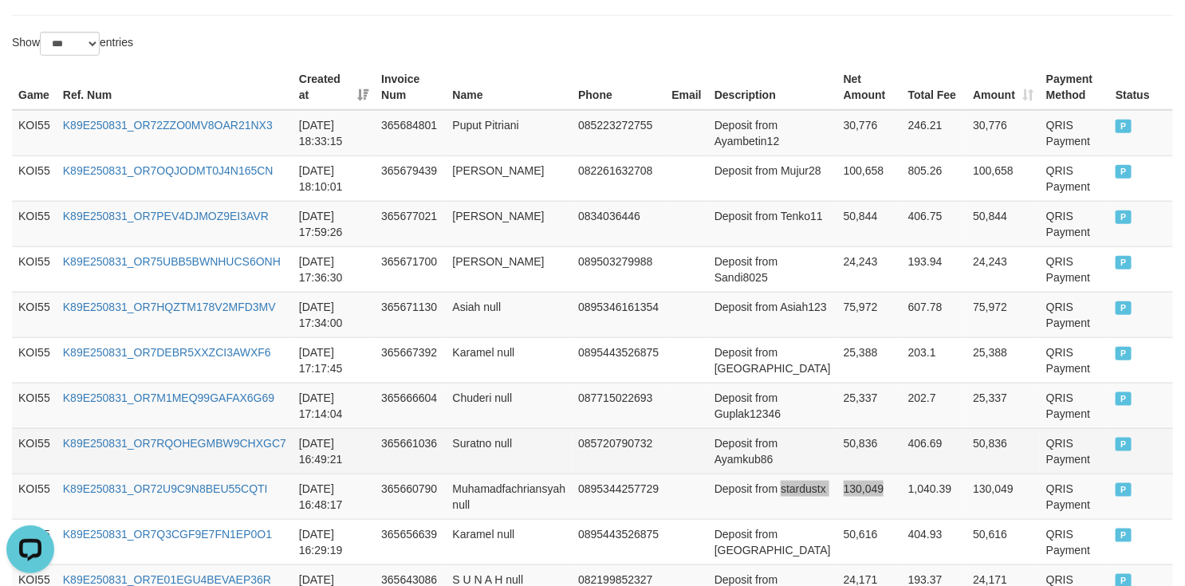
scroll to position [458, 0]
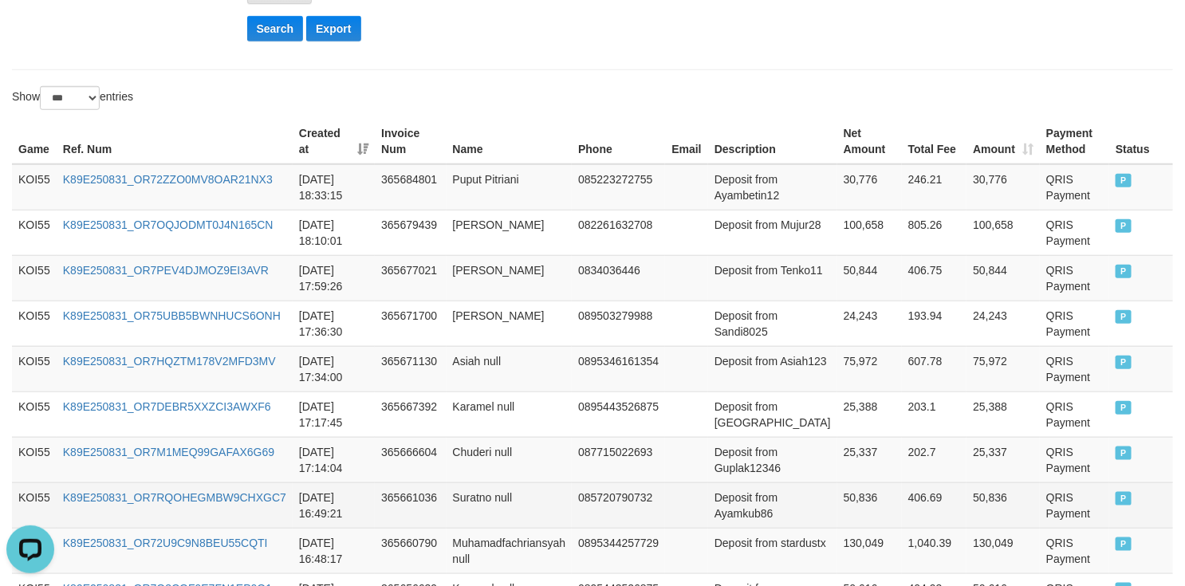
click at [740, 515] on td "Deposit from Ayamkub86" at bounding box center [772, 504] width 129 height 45
drag, startPoint x: 740, startPoint y: 515, endPoint x: 866, endPoint y: 510, distance: 126.1
click at [866, 510] on tr "KOI55 K89E250831_OR7RQOHEGMBW9CHXGC7 2025-08-31 16:49:21 365661036 Suratno null…" at bounding box center [592, 504] width 1161 height 45
copy tr "Ayamkub86 50,836"
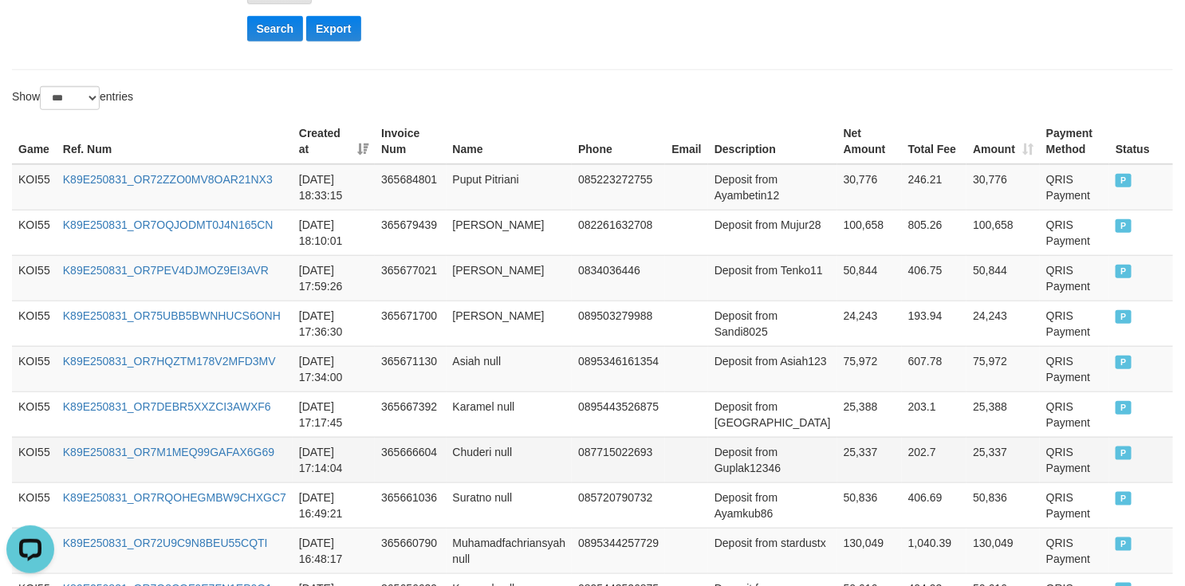
click at [740, 472] on td "Deposit from Guplak12346" at bounding box center [772, 459] width 129 height 45
drag, startPoint x: 740, startPoint y: 472, endPoint x: 787, endPoint y: 467, distance: 47.3
click at [848, 472] on tr "KOI55 K89E250831_OR7M1MEQ99GAFAX6G69 2025-08-31 17:14:04 365666604 Chuderi null…" at bounding box center [592, 459] width 1161 height 45
copy tr "Guplak12346 25,337"
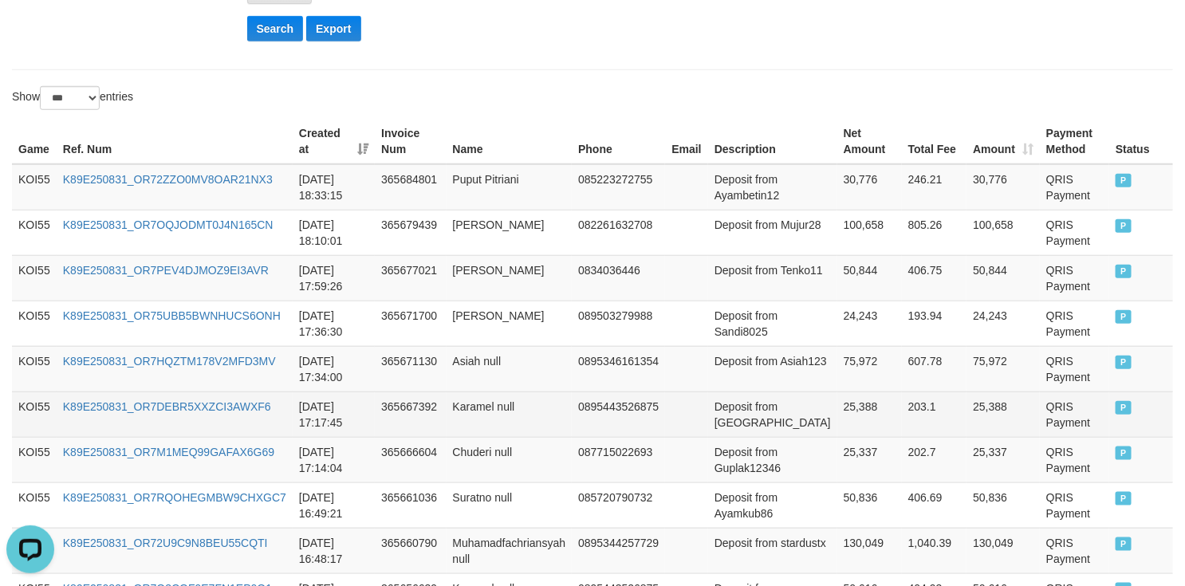
click at [734, 437] on td "Deposit from Karamel" at bounding box center [772, 414] width 129 height 45
drag, startPoint x: 734, startPoint y: 441, endPoint x: 838, endPoint y: 424, distance: 105.0
click at [829, 424] on tr "KOI55 K89E250831_OR7DEBR5XXZCI3AWXF6 2025-08-31 17:17:45 365667392 Karamel null…" at bounding box center [592, 414] width 1161 height 45
copy tr "Karamel 25,388"
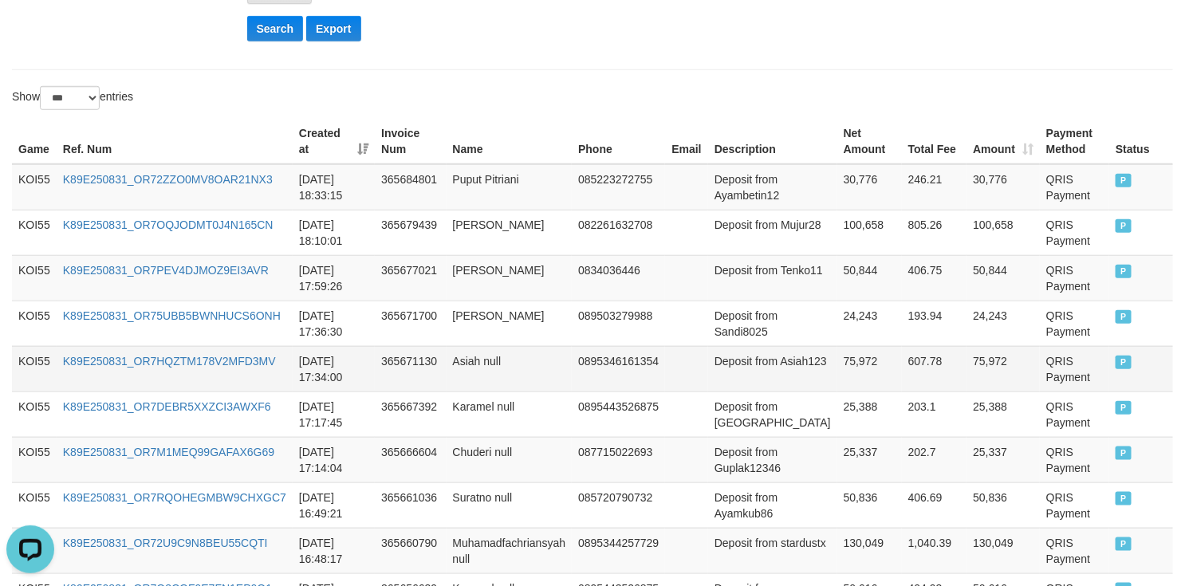
click at [714, 383] on td "Deposit from Asiah123" at bounding box center [772, 368] width 129 height 45
drag, startPoint x: 715, startPoint y: 381, endPoint x: 821, endPoint y: 381, distance: 106.1
click at [821, 381] on tr "KOI55 K89E250831_OR7HQZTM178V2MFD3MV 2025-08-31 17:34:00 365671130 Asiah null 0…" at bounding box center [592, 368] width 1161 height 45
copy tr "Asiah123 75,972"
click at [742, 352] on td "Deposit from Asiah123" at bounding box center [772, 368] width 129 height 45
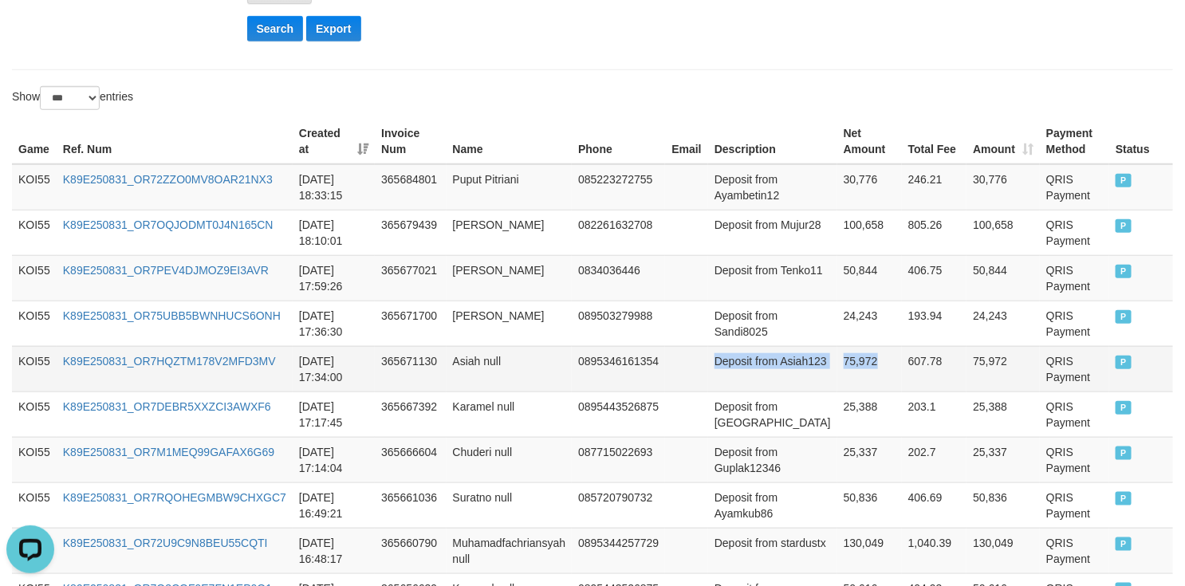
drag, startPoint x: 742, startPoint y: 352, endPoint x: 734, endPoint y: 347, distance: 8.6
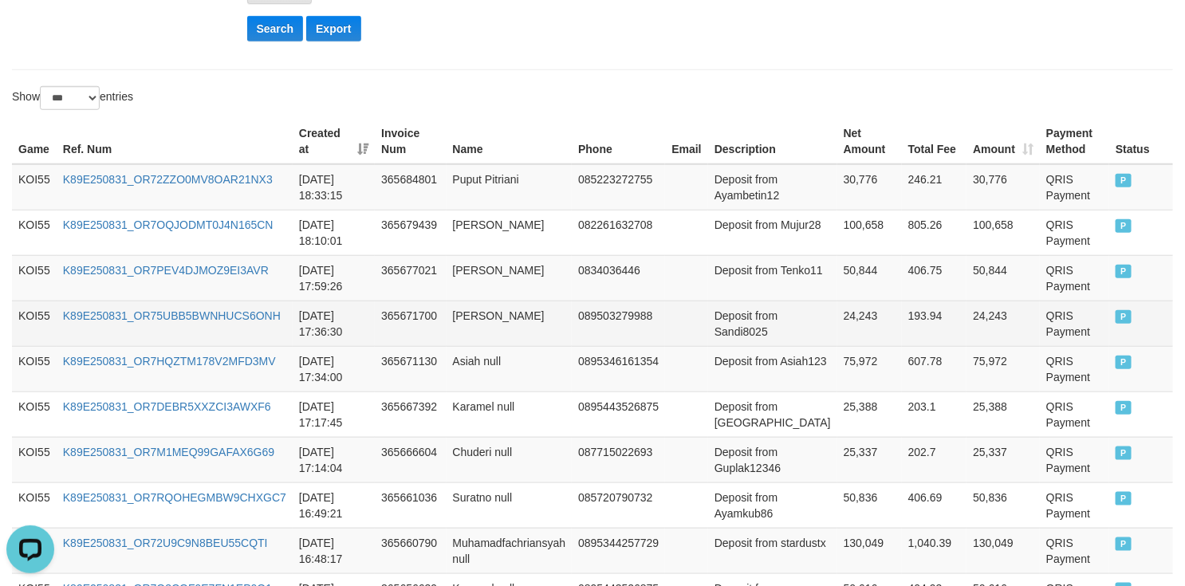
click at [734, 344] on td "Deposit from Sandi8025" at bounding box center [772, 323] width 129 height 45
drag, startPoint x: 734, startPoint y: 344, endPoint x: 856, endPoint y: 340, distance: 122.1
click at [856, 340] on tr "KOI55 K89E250831_OR75UBB5BWNHUCS6ONH 2025-08-31 17:36:30 365671700 Sandi Rachya…" at bounding box center [592, 323] width 1161 height 45
copy tr "Sandi8025 24,243"
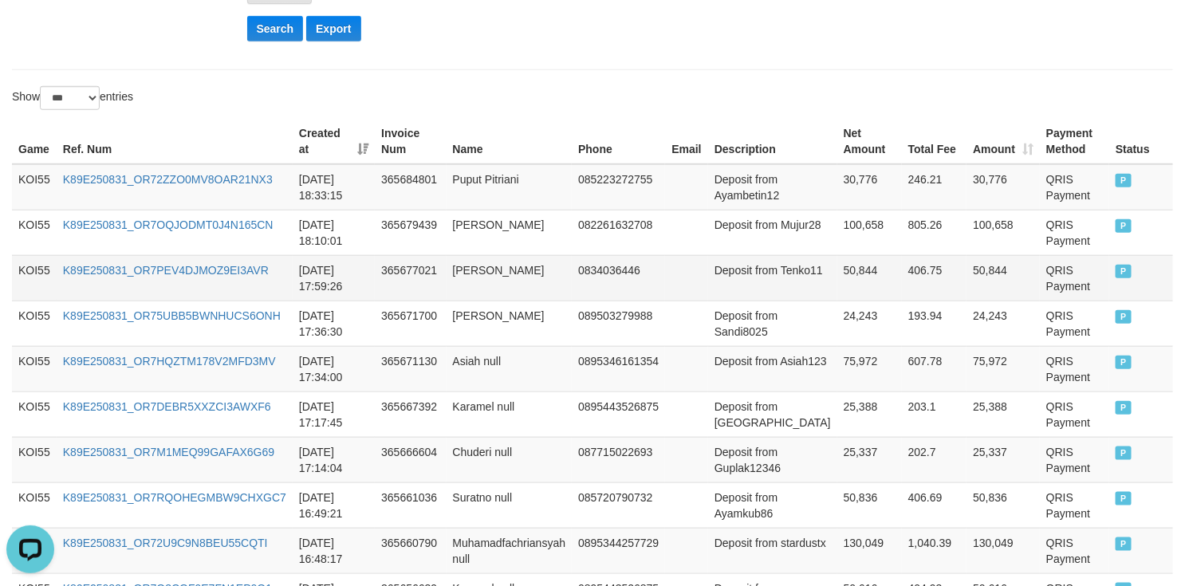
click at [734, 288] on td "Deposit from Tenko11" at bounding box center [772, 277] width 129 height 45
drag, startPoint x: 734, startPoint y: 288, endPoint x: 844, endPoint y: 287, distance: 110.0
click at [844, 287] on tr "KOI55 K89E250831_OR7PEV4DJMOZ9EI3AVR 2025-08-31 17:59:26 365677021 Tenko Alpa 0…" at bounding box center [592, 277] width 1161 height 45
copy tr "Tenko11 50,844"
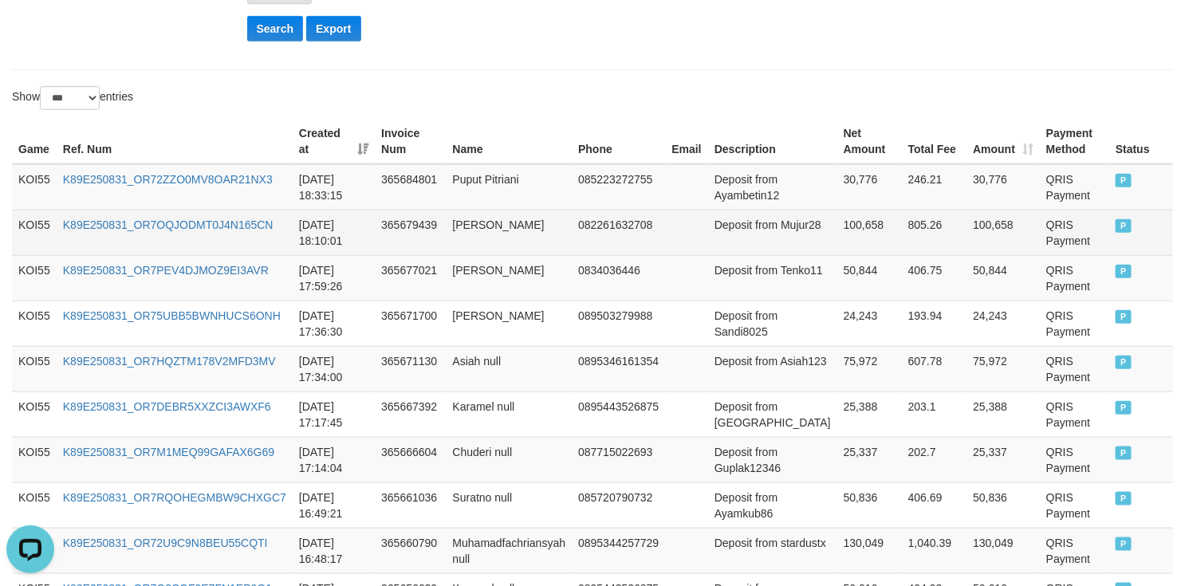
click at [742, 245] on td "Deposit from Mujur28" at bounding box center [772, 232] width 129 height 45
drag, startPoint x: 742, startPoint y: 245, endPoint x: 837, endPoint y: 244, distance: 94.9
click at [837, 244] on tr "KOI55 K89E250831_OR7OQJODMT0J4N165CN 2025-08-31 18:10:01 365679439 Uswatun Khas…" at bounding box center [592, 232] width 1161 height 45
copy tr "Mujur28 100,658"
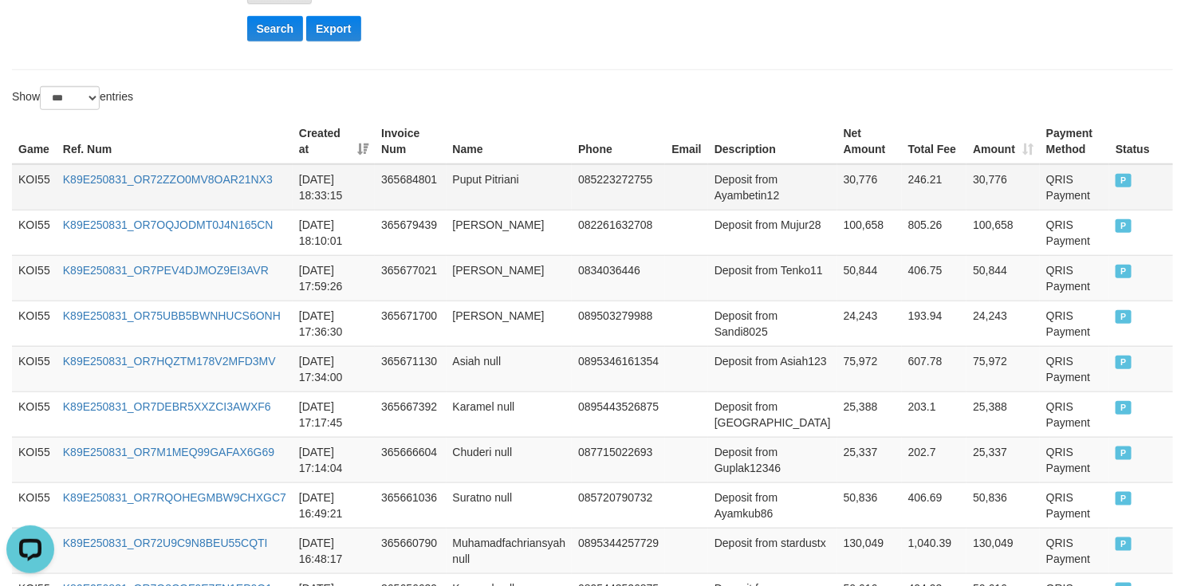
click at [758, 189] on td "Deposit from Ayambetin12" at bounding box center [772, 187] width 129 height 46
click at [742, 199] on td "Deposit from Ayambetin12" at bounding box center [772, 187] width 129 height 46
drag, startPoint x: 742, startPoint y: 199, endPoint x: 857, endPoint y: 199, distance: 114.8
click at [857, 199] on tr "KOI55 K89E250831_OR72ZZO0MV8OAR21NX3 2025-08-31 18:33:15 365684801 Puput Pitria…" at bounding box center [592, 187] width 1161 height 46
copy tr "Ayambetin12 30,776"
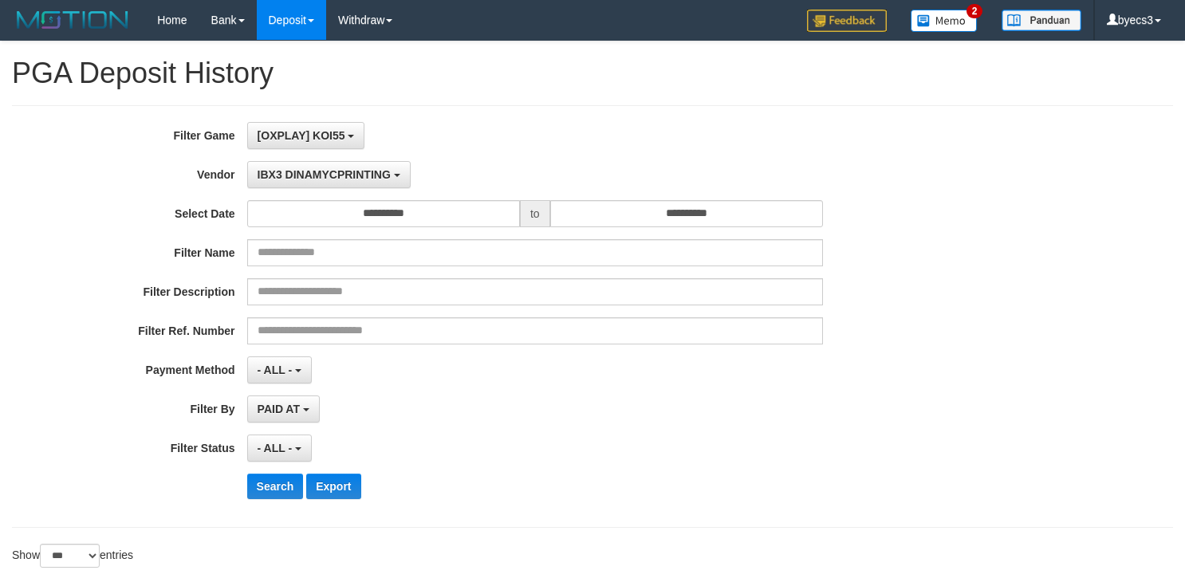
select select "**********"
select select "***"
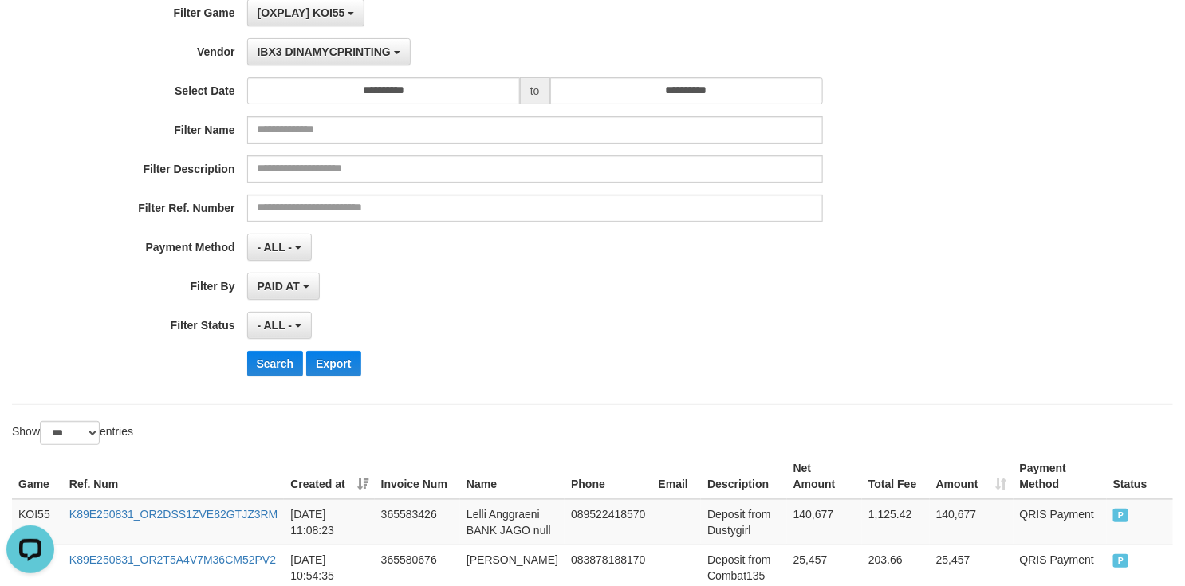
scroll to position [239, 0]
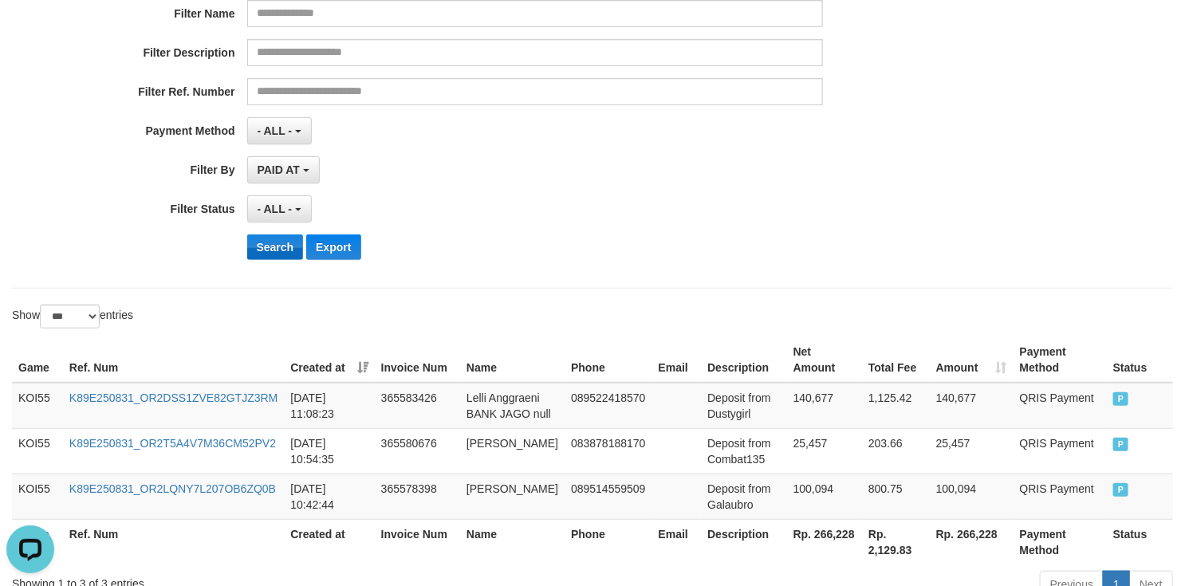
click at [254, 250] on button "Search" at bounding box center [275, 247] width 57 height 26
